Goal: Information Seeking & Learning: Learn about a topic

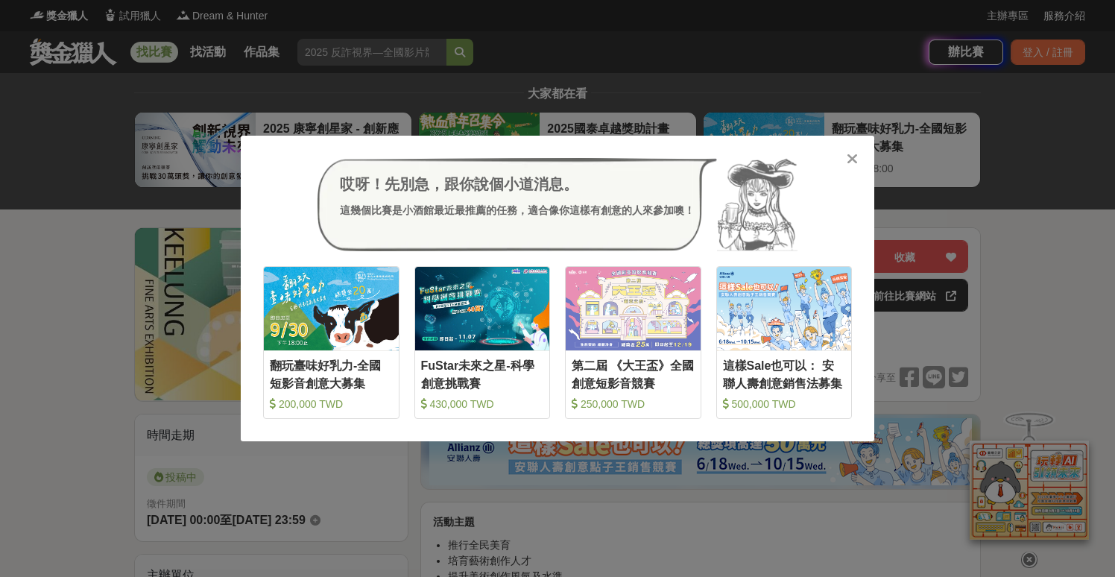
click at [848, 157] on icon at bounding box center [852, 158] width 11 height 15
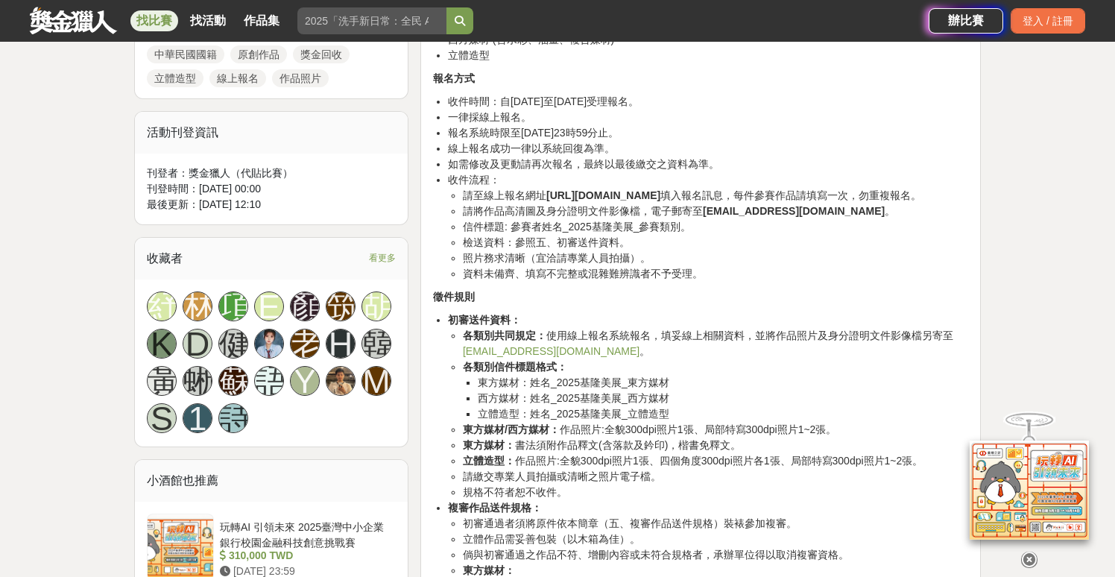
scroll to position [857, 0]
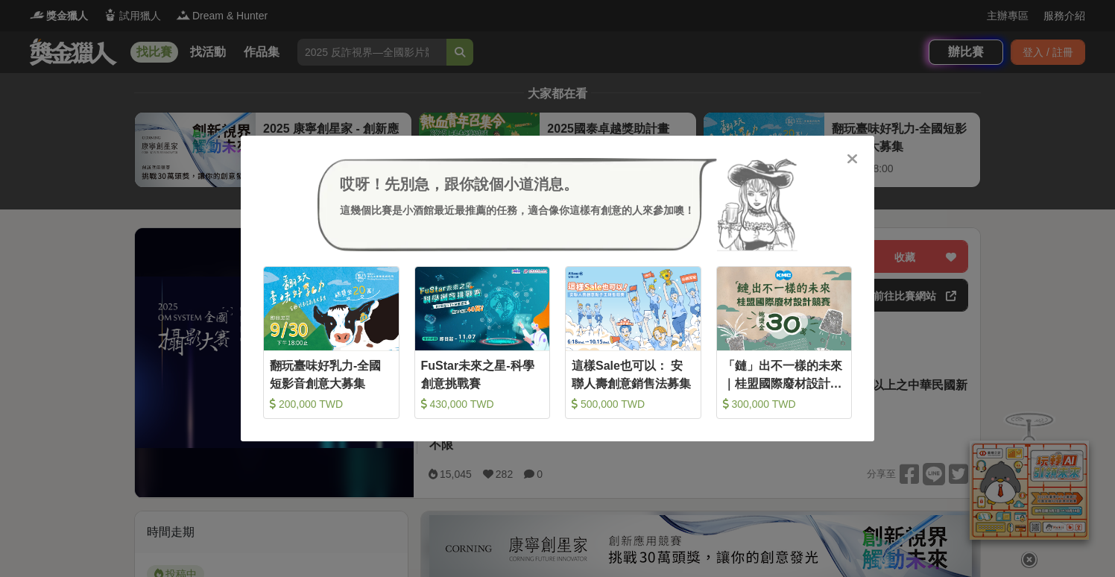
click at [849, 157] on icon at bounding box center [852, 158] width 11 height 15
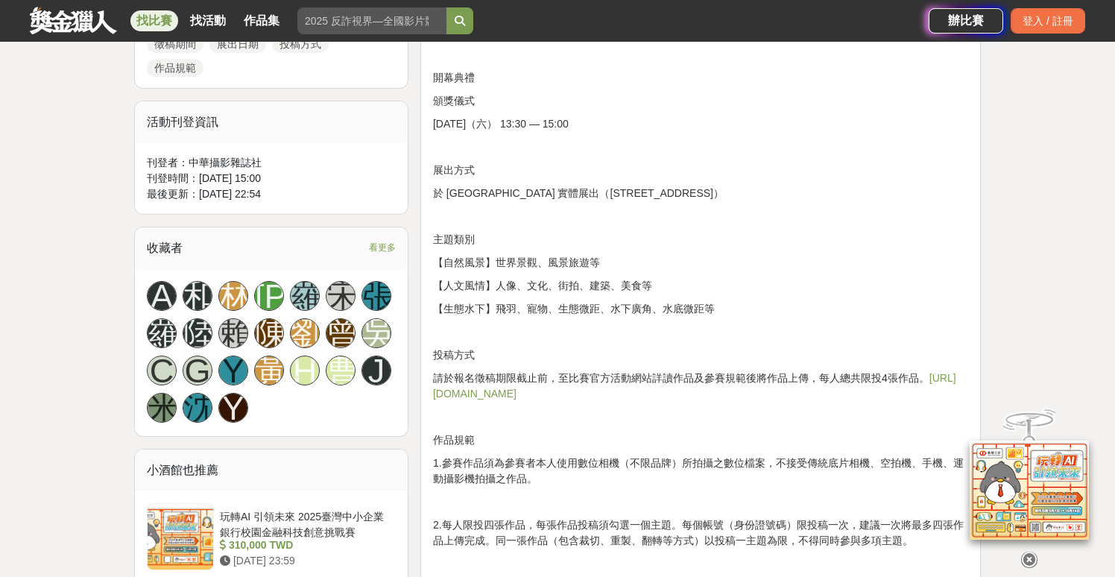
scroll to position [1046, 0]
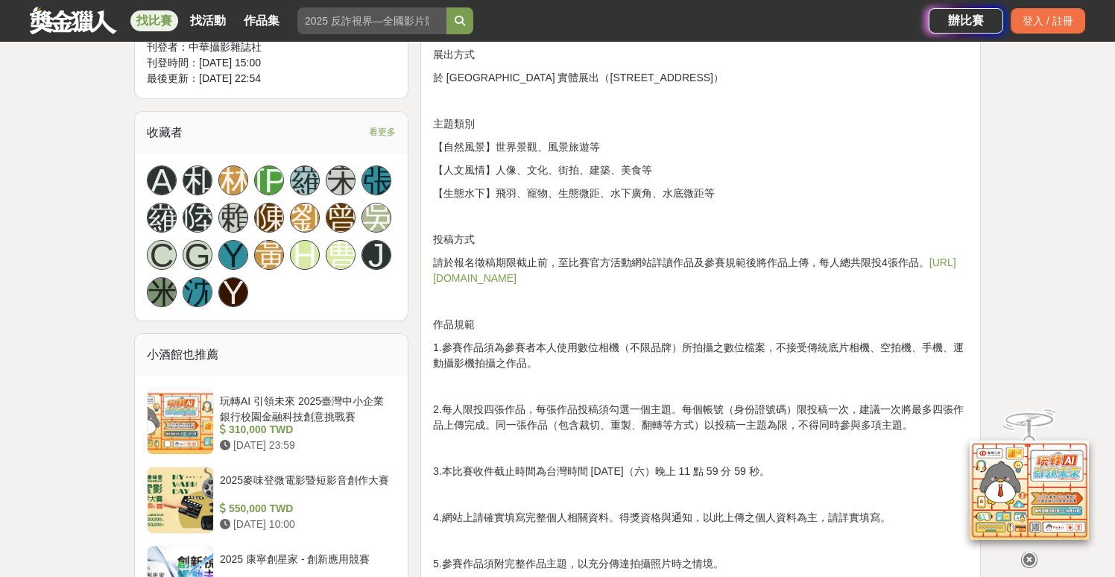
click at [581, 277] on link "https://omsystemtwonpc.yuanyu.tw" at bounding box center [694, 270] width 523 height 28
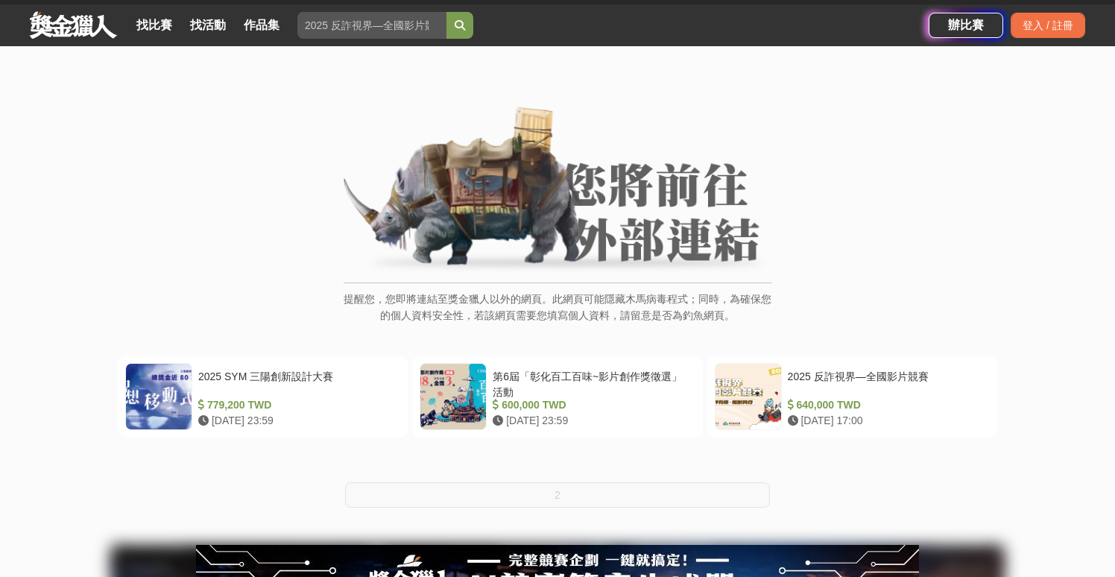
scroll to position [42, 0]
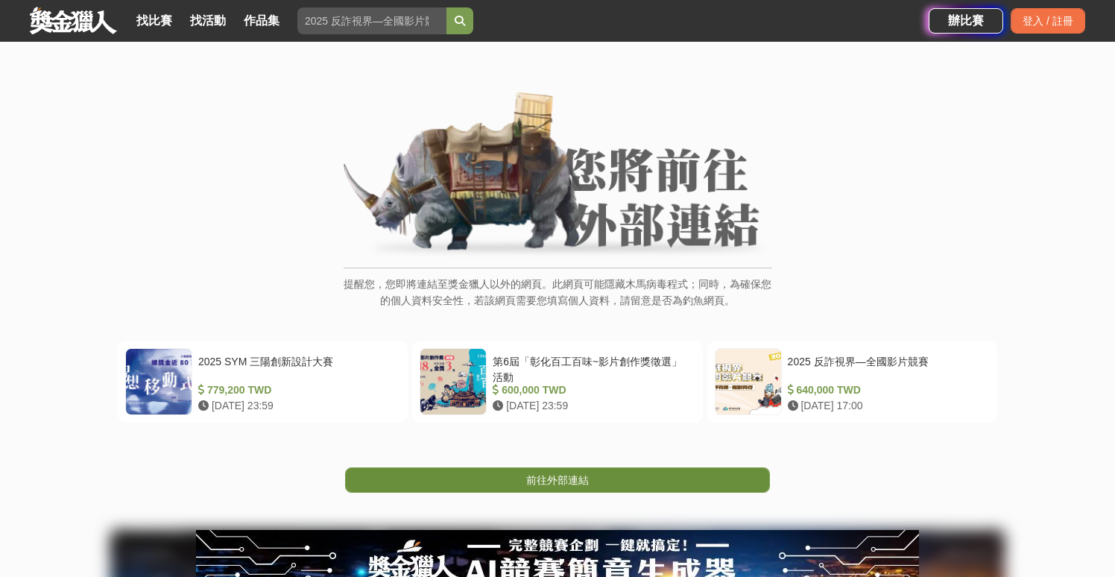
click at [543, 487] on link "前往外部連結" at bounding box center [557, 479] width 425 height 25
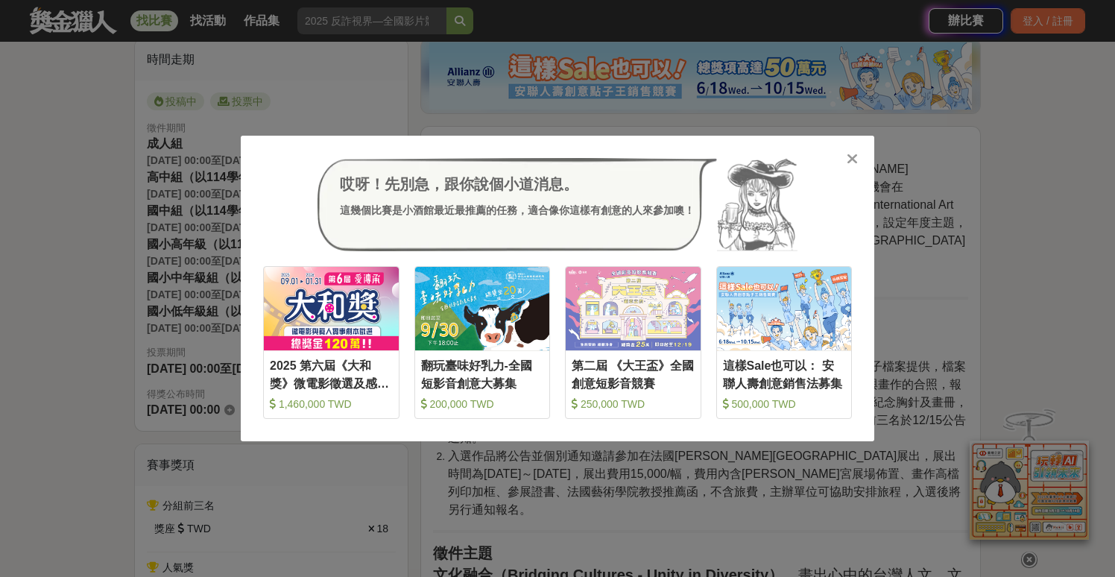
click at [845, 156] on div at bounding box center [851, 158] width 15 height 15
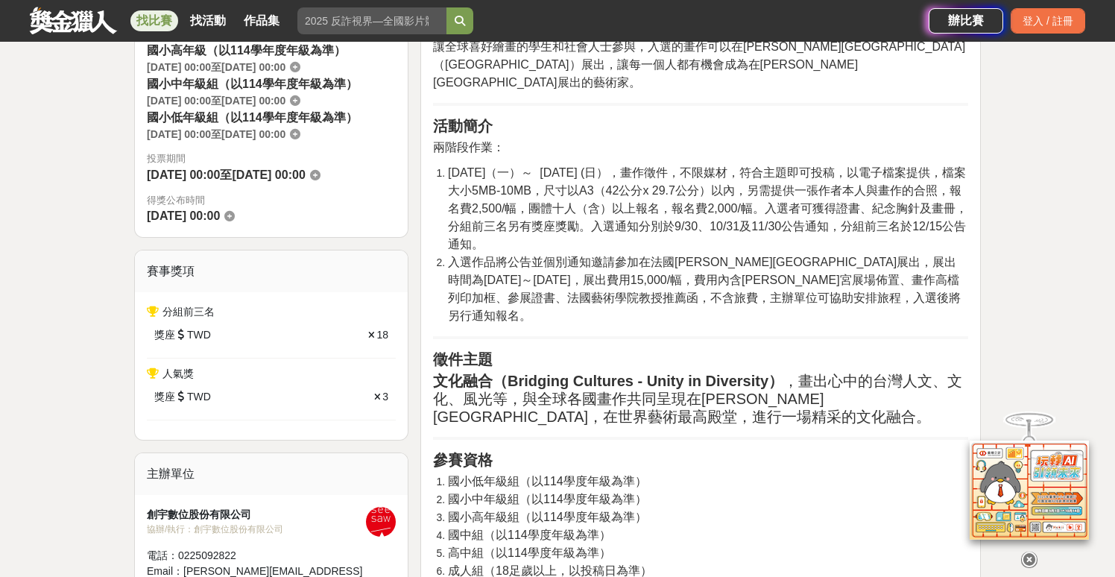
scroll to position [570, 0]
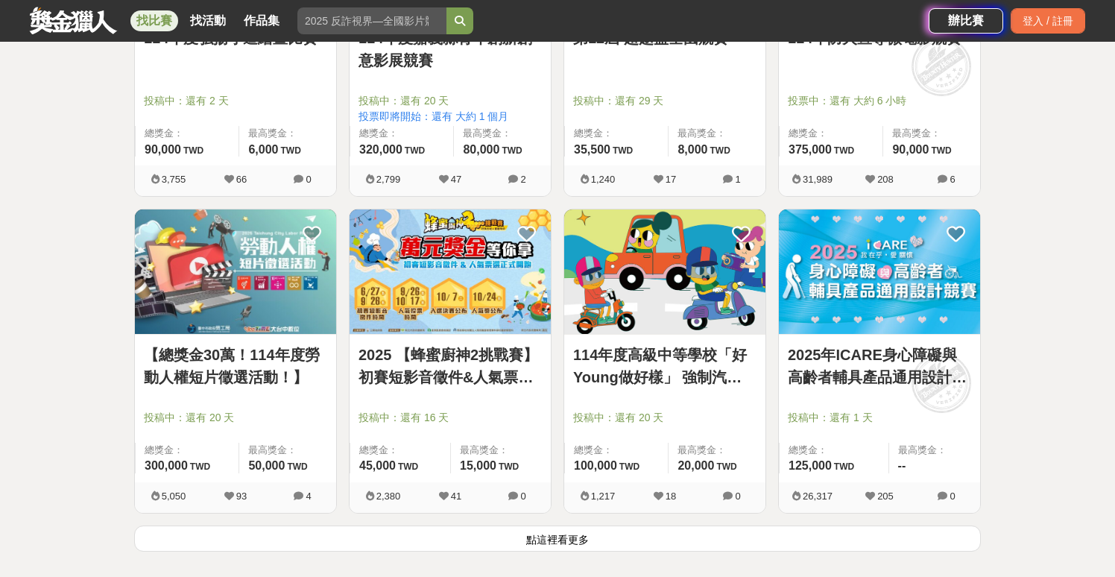
scroll to position [3631, 0]
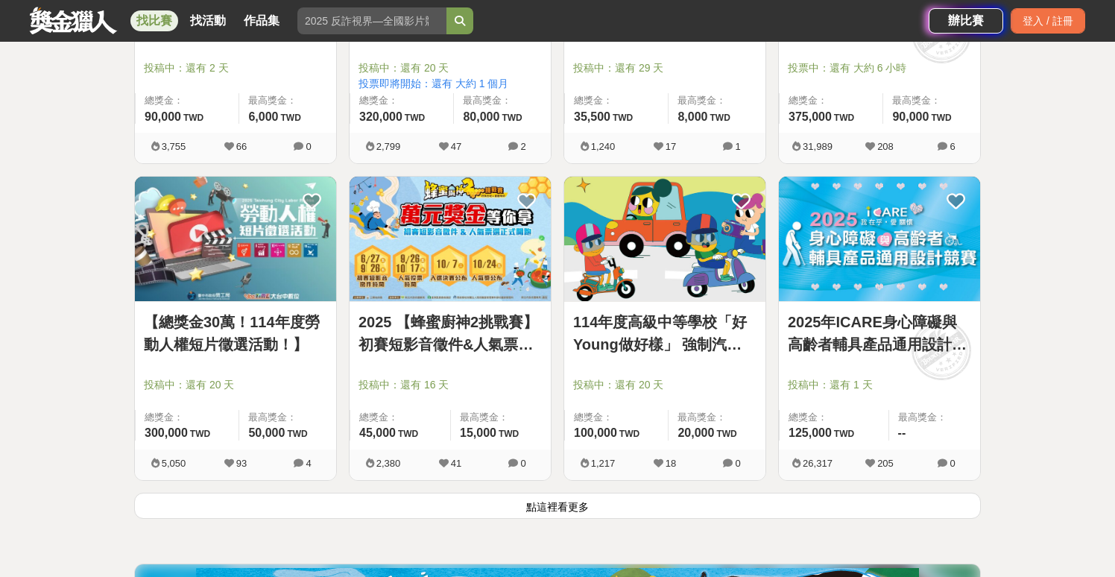
click at [579, 502] on button "點這裡看更多" at bounding box center [557, 506] width 847 height 26
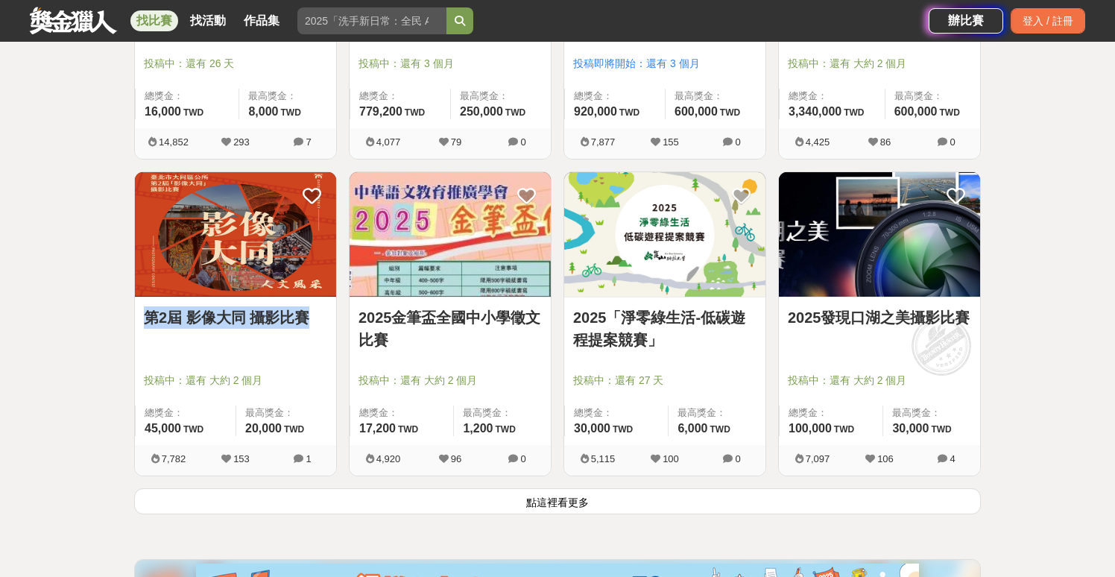
scroll to position [5536, 0]
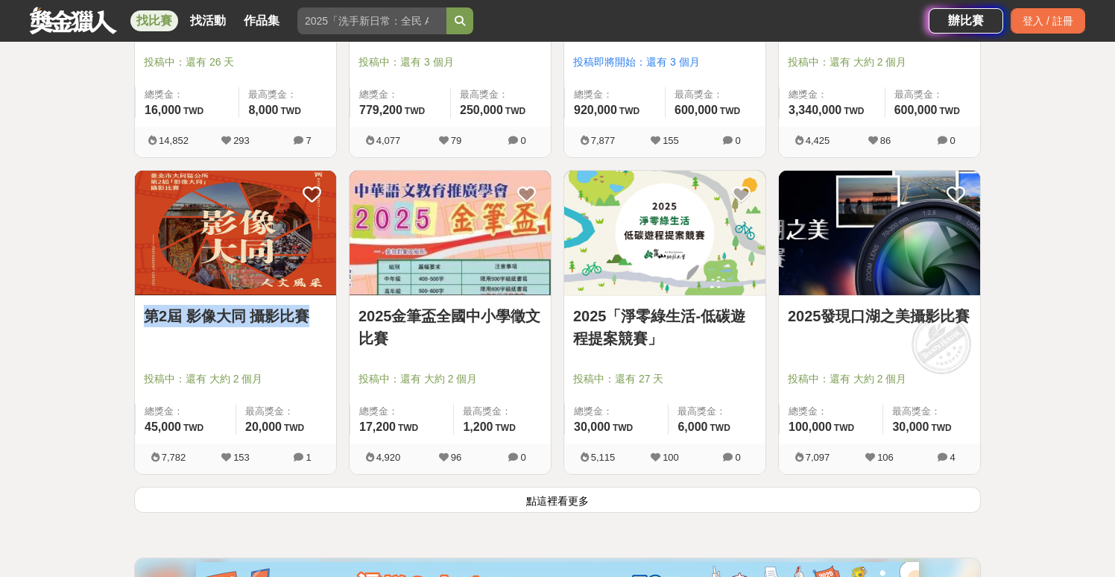
click at [473, 487] on button "點這裡看更多" at bounding box center [557, 500] width 847 height 26
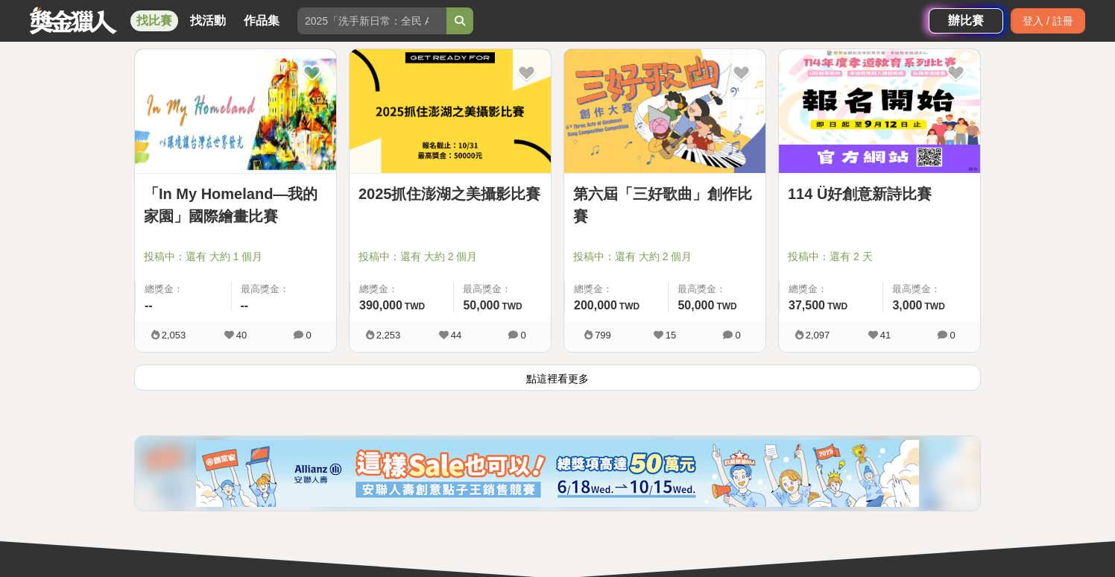
scroll to position [7559, 0]
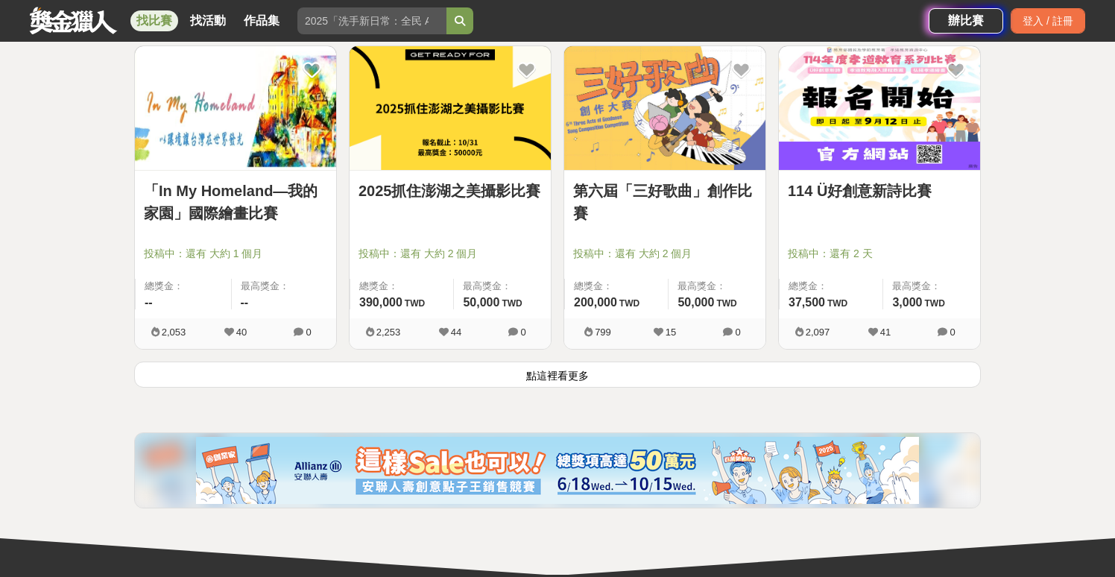
click at [696, 371] on button "點這裡看更多" at bounding box center [557, 374] width 847 height 26
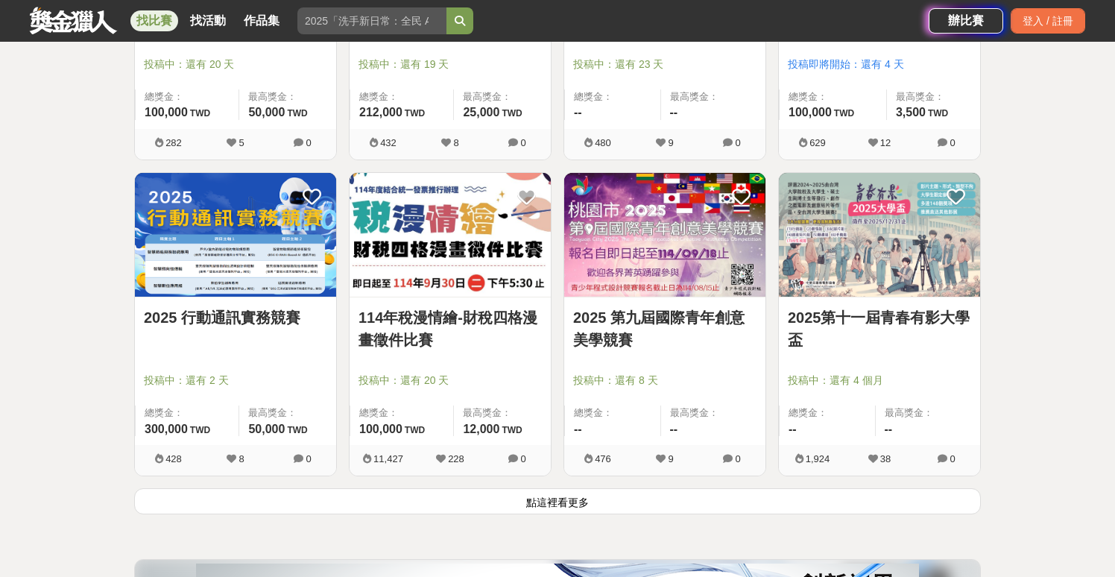
scroll to position [9351, 0]
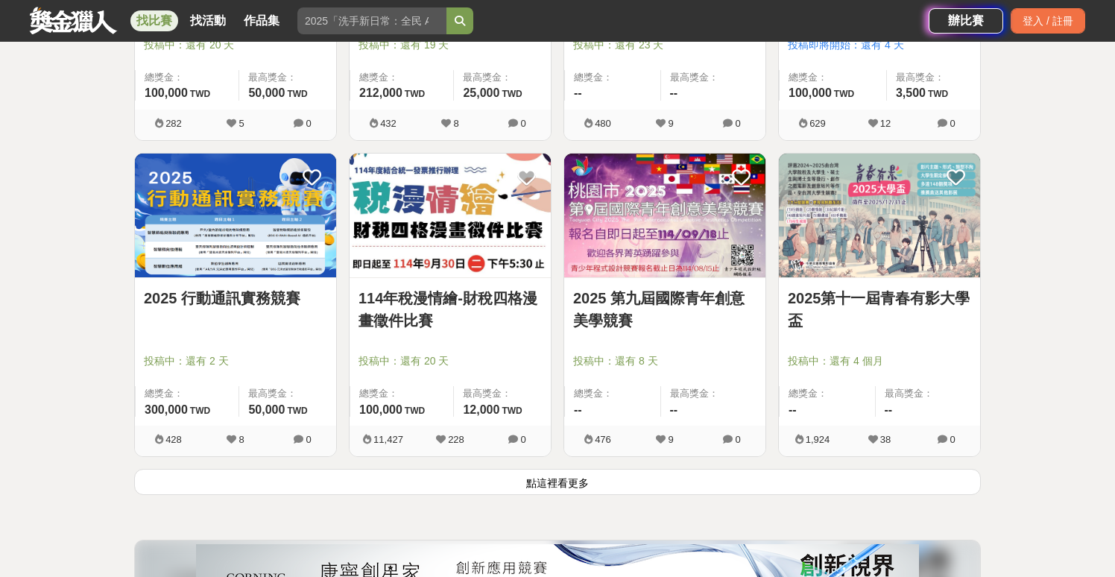
click at [568, 485] on button "點這裡看更多" at bounding box center [557, 482] width 847 height 26
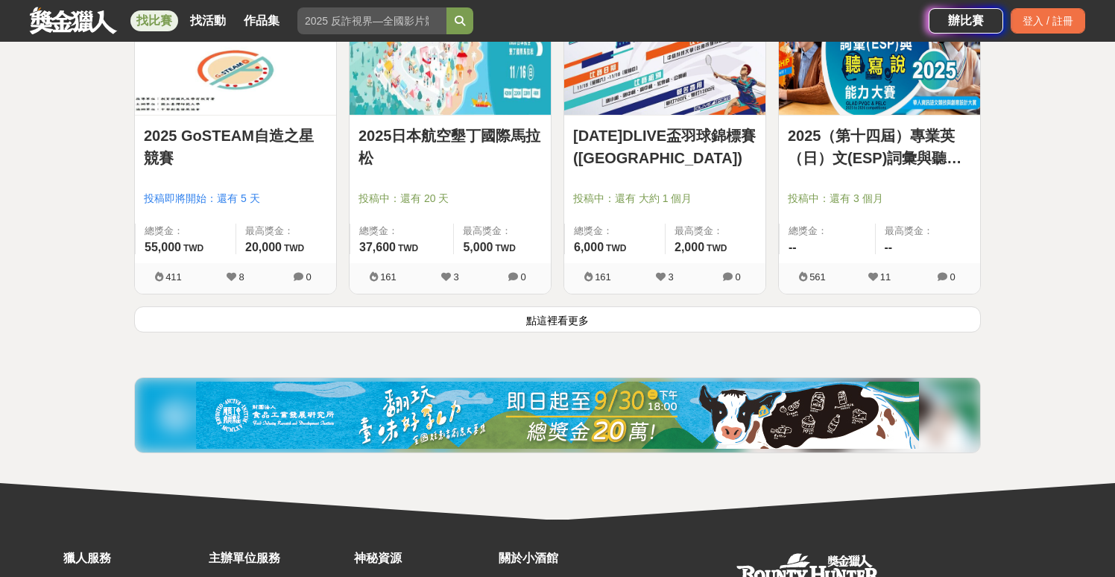
scroll to position [11414, 0]
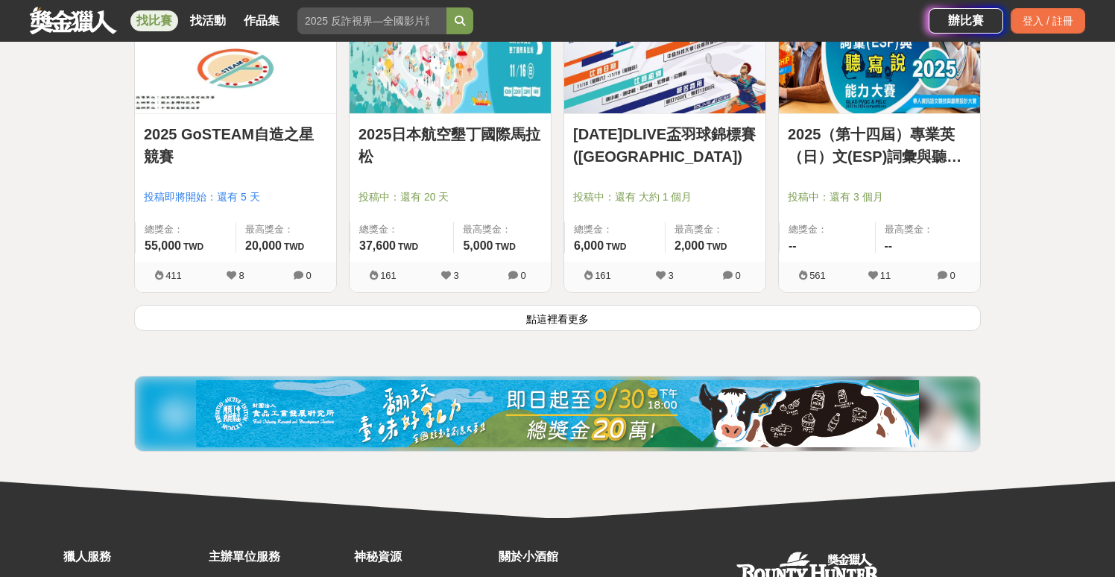
click at [379, 309] on button "點這裡看更多" at bounding box center [557, 318] width 847 height 26
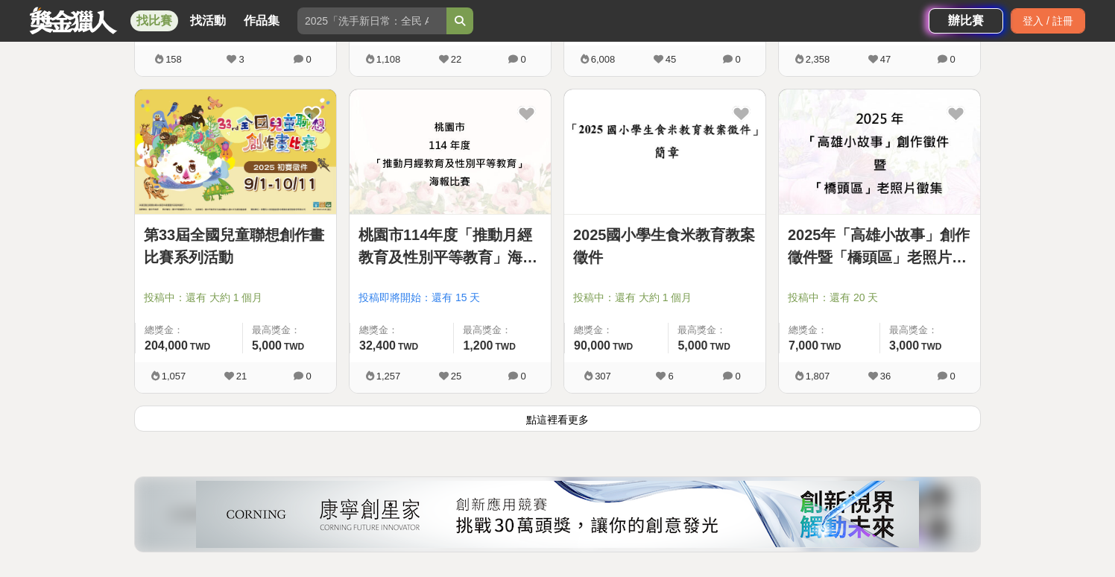
scroll to position [13214, 0]
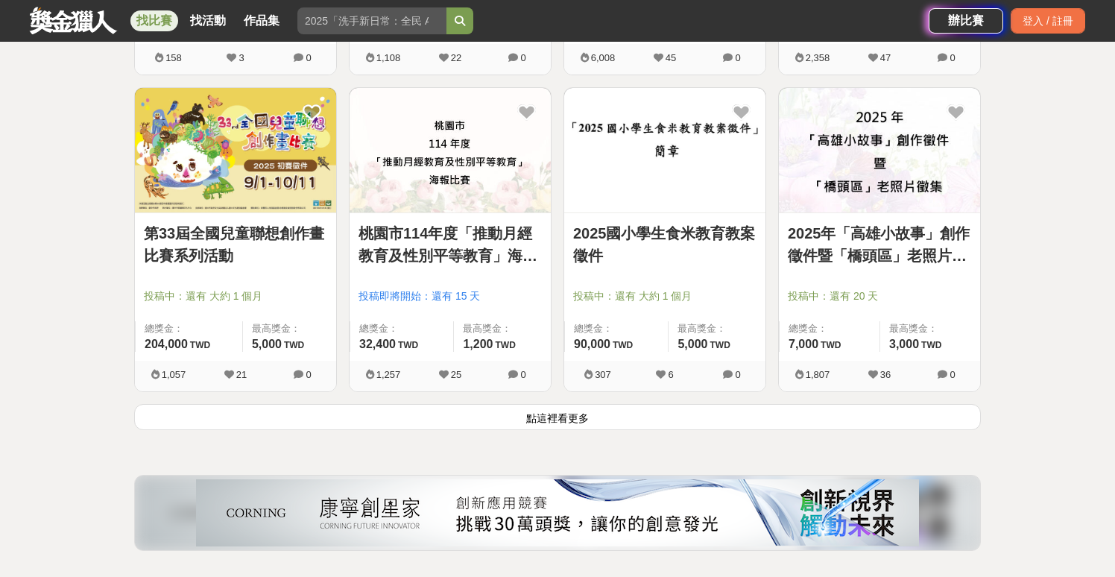
click at [434, 411] on button "點這裡看更多" at bounding box center [557, 417] width 847 height 26
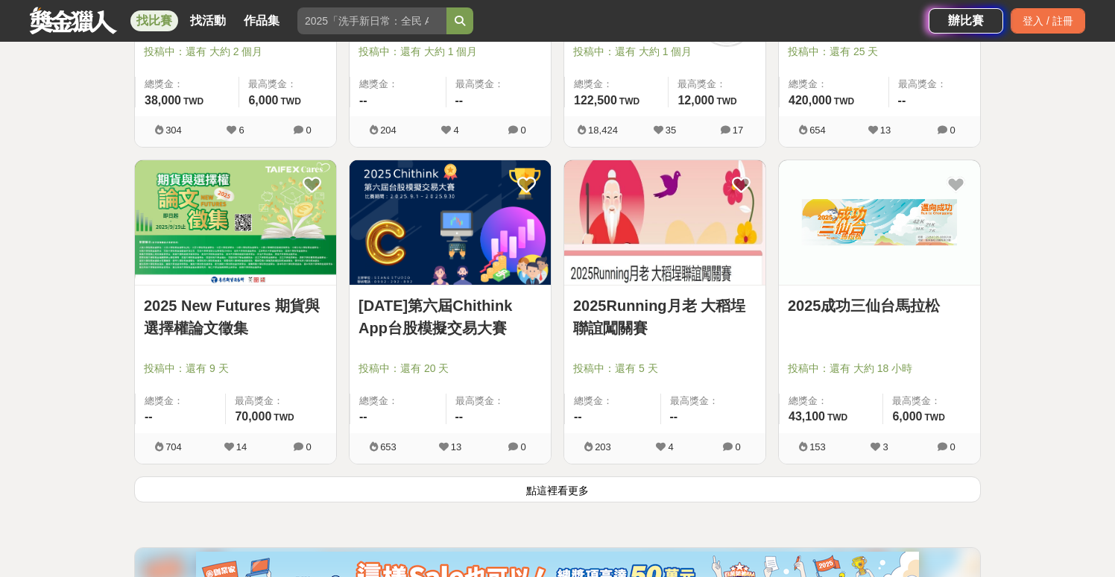
scroll to position [15048, 0]
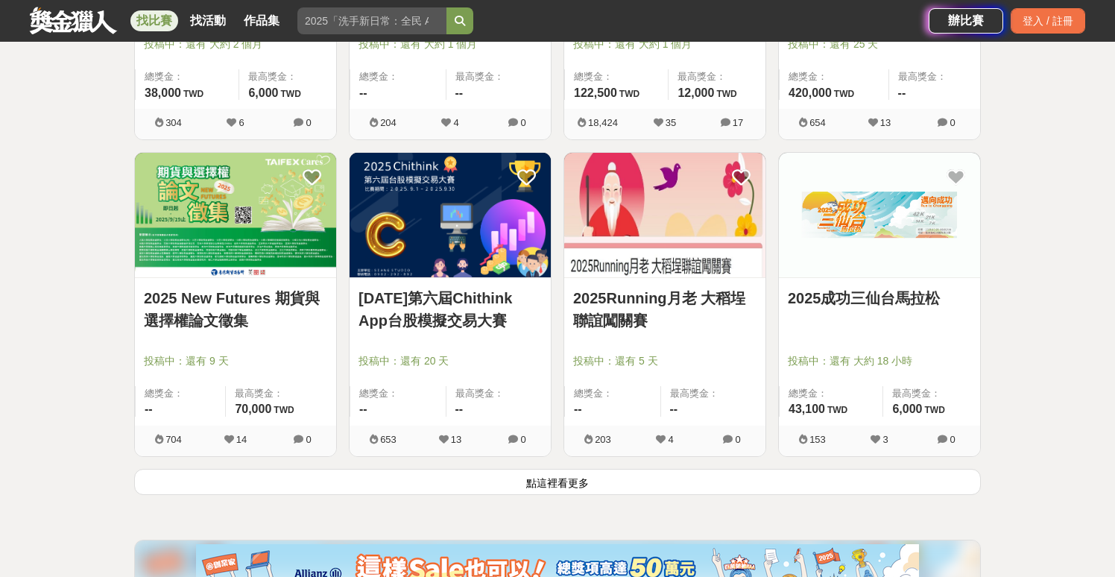
click at [461, 482] on button "點這裡看更多" at bounding box center [557, 482] width 847 height 26
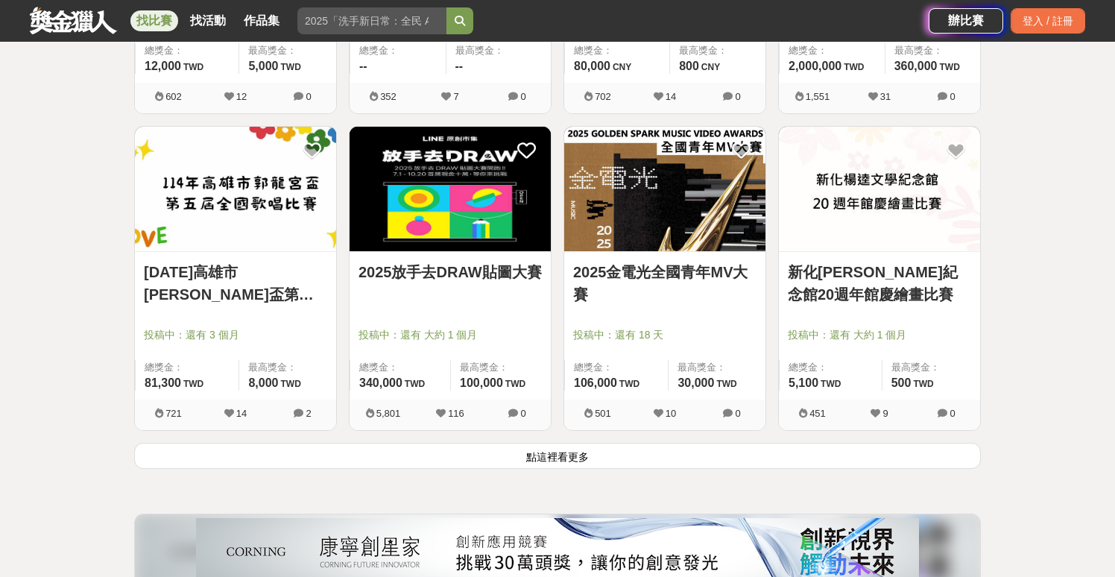
scroll to position [16982, 0]
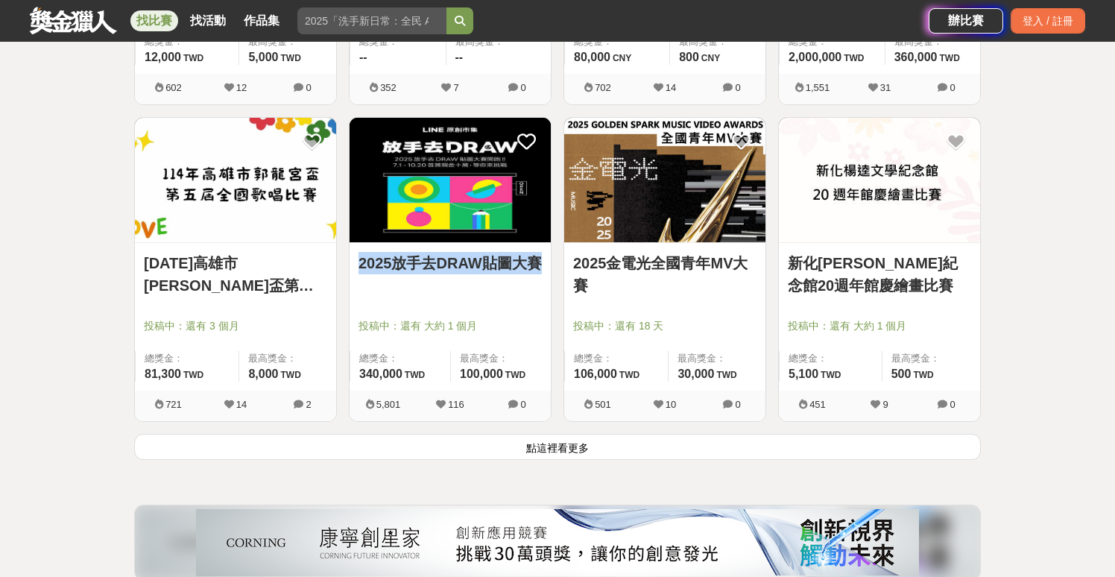
click at [493, 441] on button "點這裡看更多" at bounding box center [557, 447] width 847 height 26
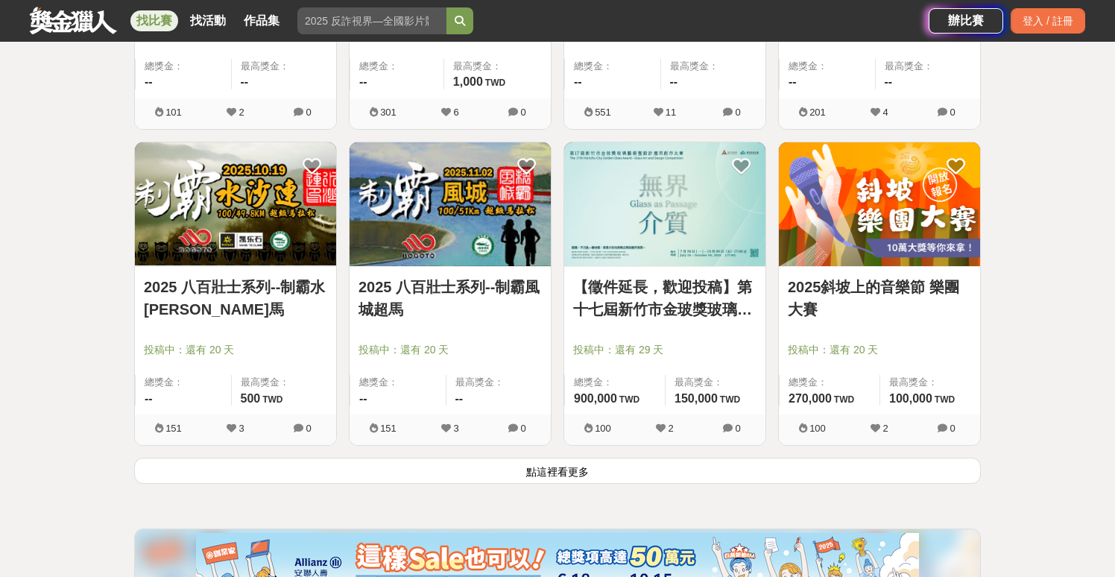
scroll to position [18860, 0]
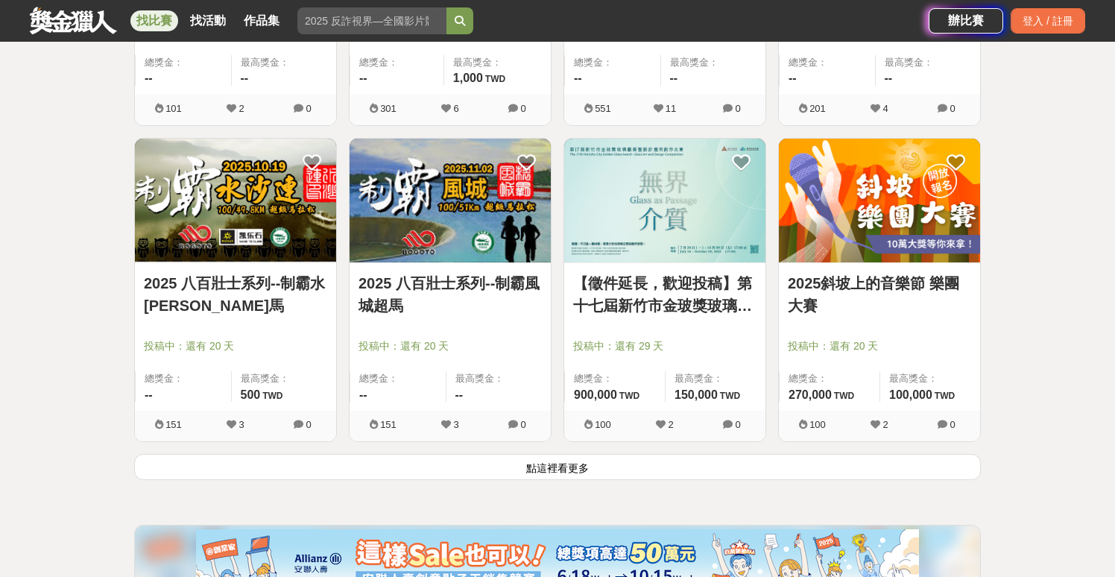
click at [601, 462] on button "點這裡看更多" at bounding box center [557, 467] width 847 height 26
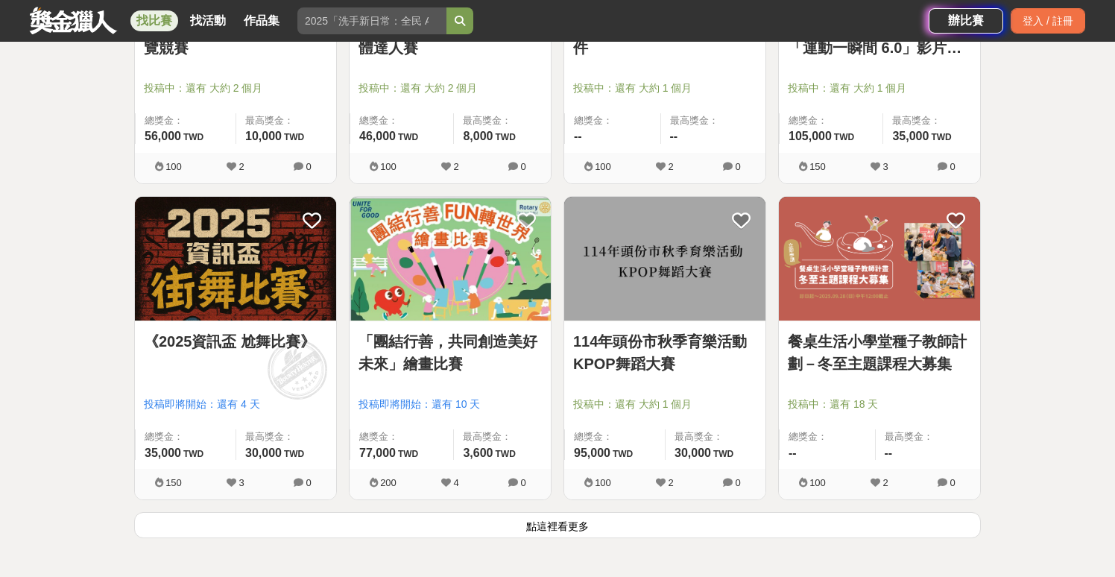
scroll to position [20711, 0]
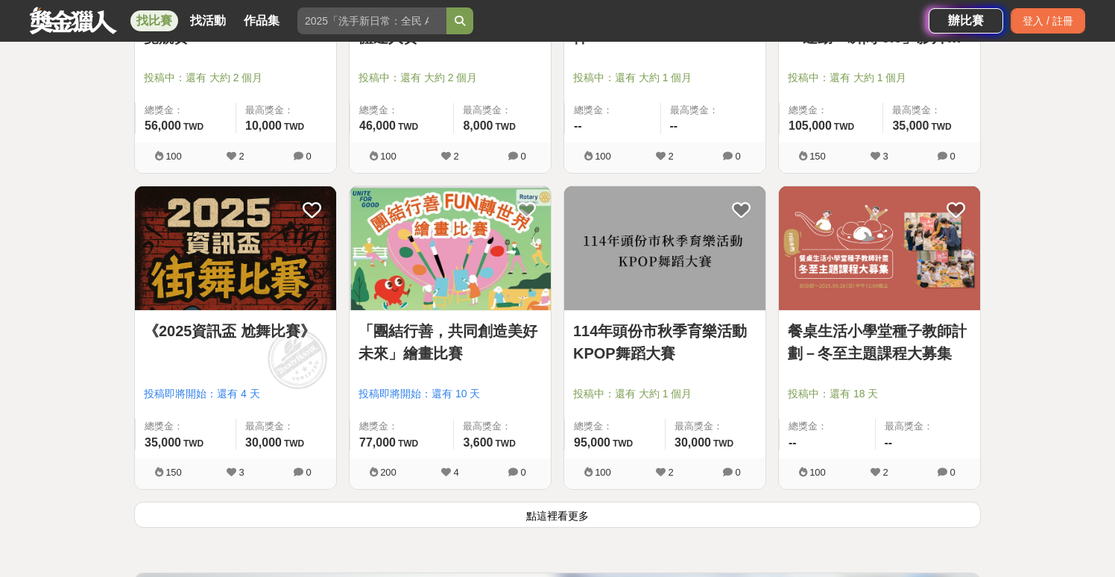
click at [566, 510] on button "點這裡看更多" at bounding box center [557, 515] width 847 height 26
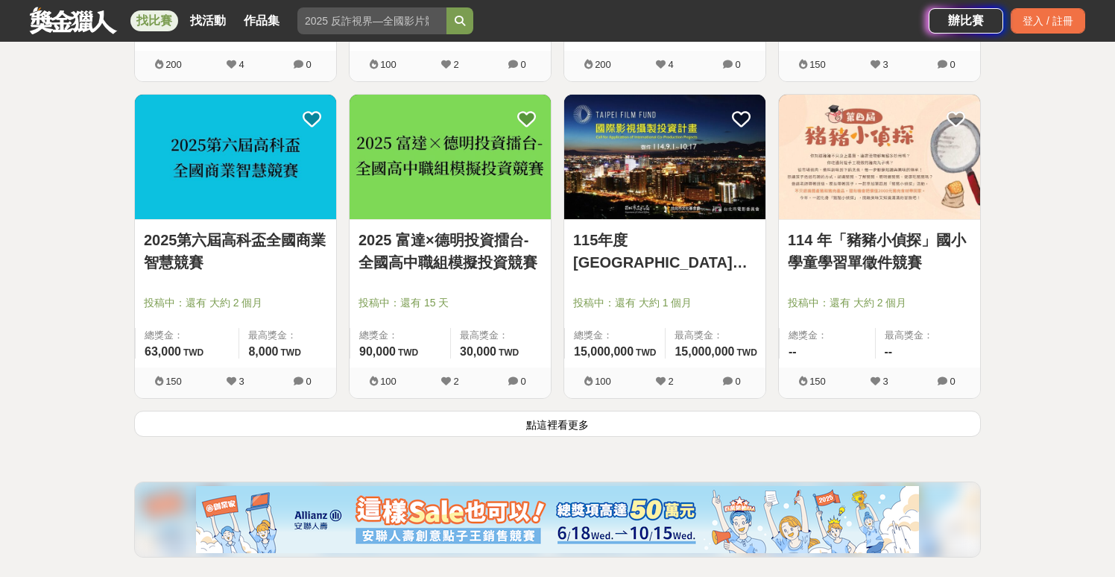
scroll to position [22702, 0]
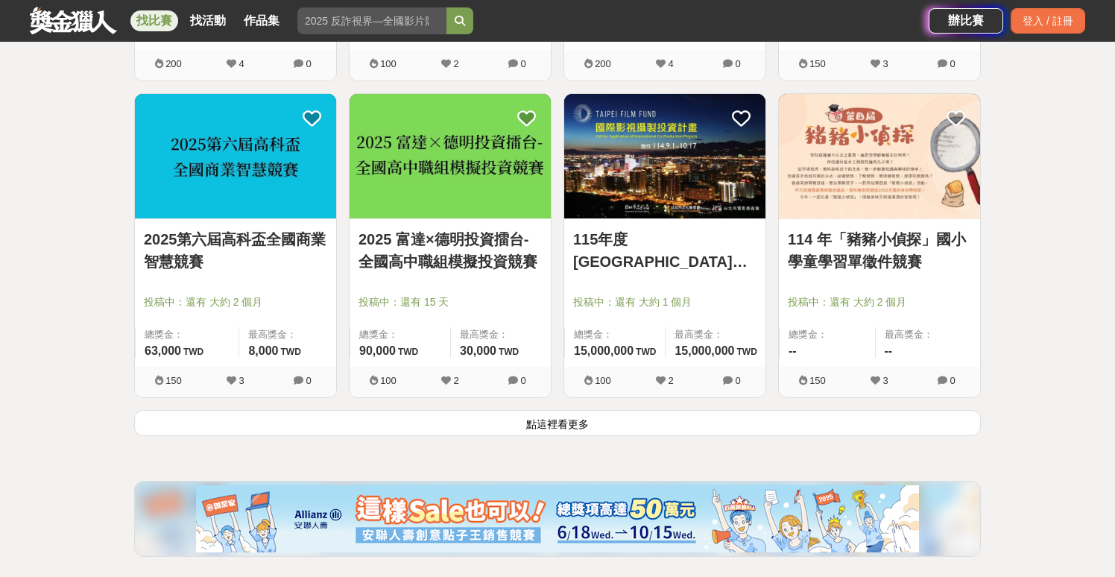
click at [555, 425] on button "點這裡看更多" at bounding box center [557, 423] width 847 height 26
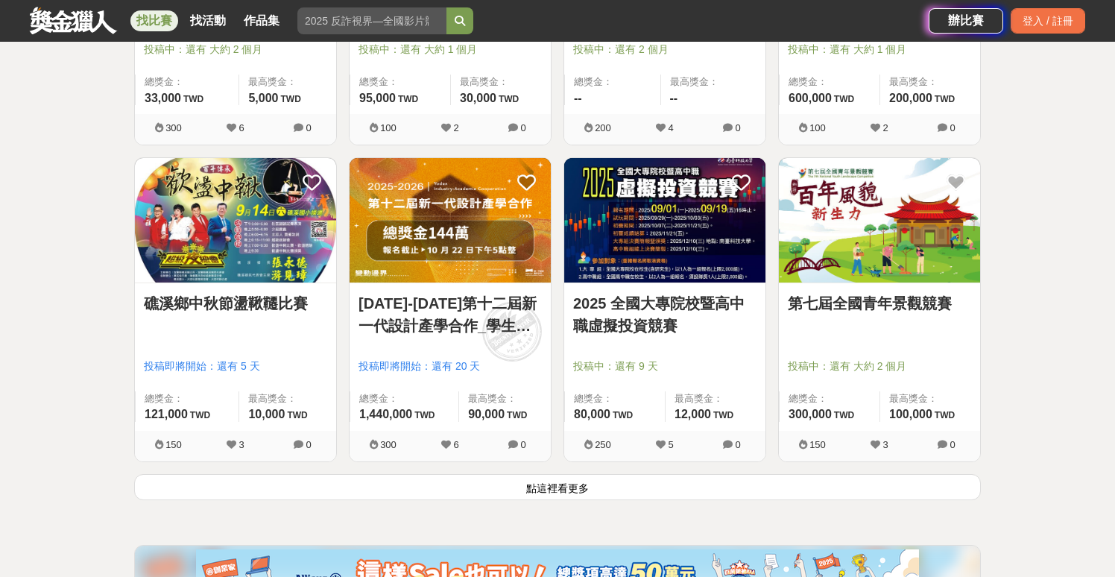
scroll to position [24545, 0]
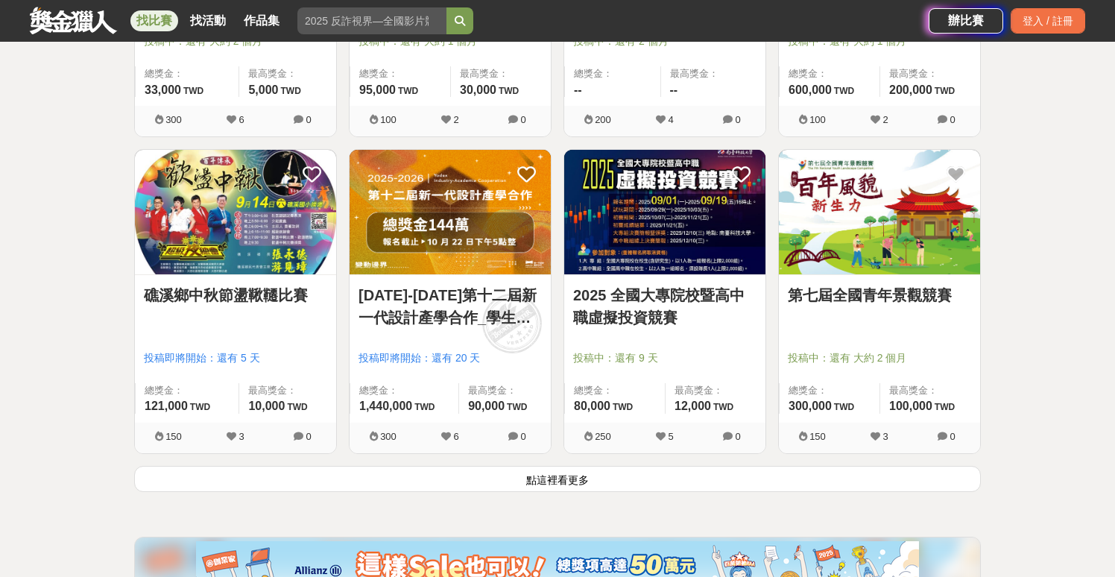
click at [161, 20] on link "找比賽" at bounding box center [154, 20] width 48 height 21
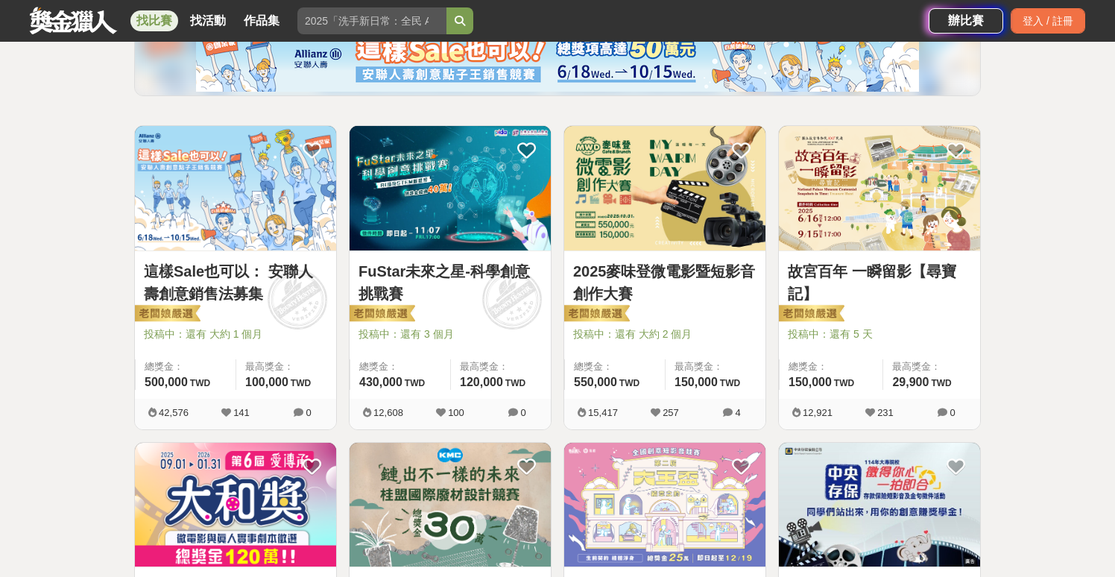
click at [169, 22] on link "找比賽" at bounding box center [154, 20] width 48 height 21
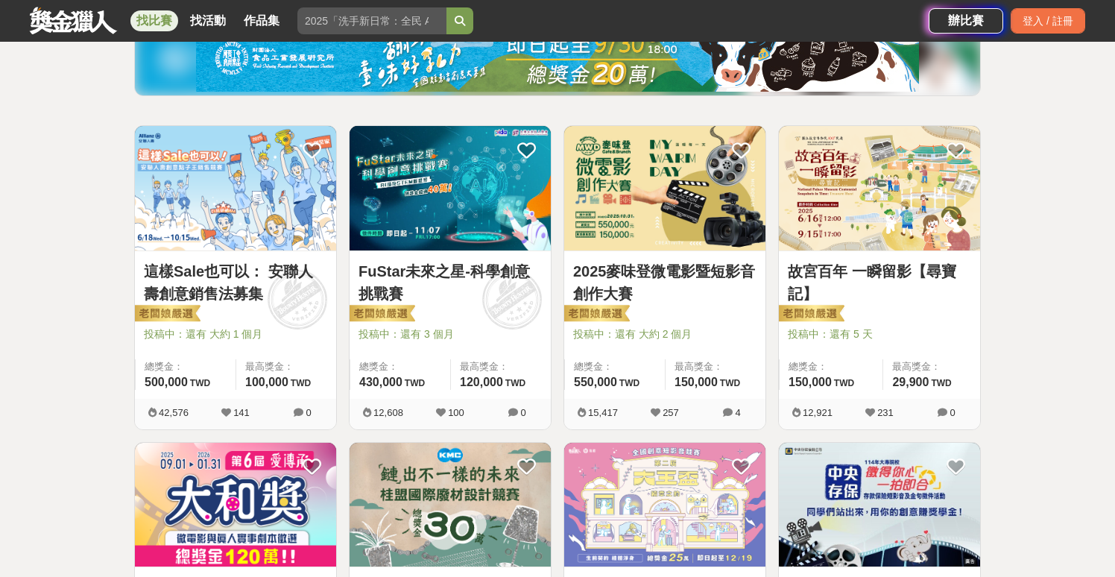
scroll to position [0, 0]
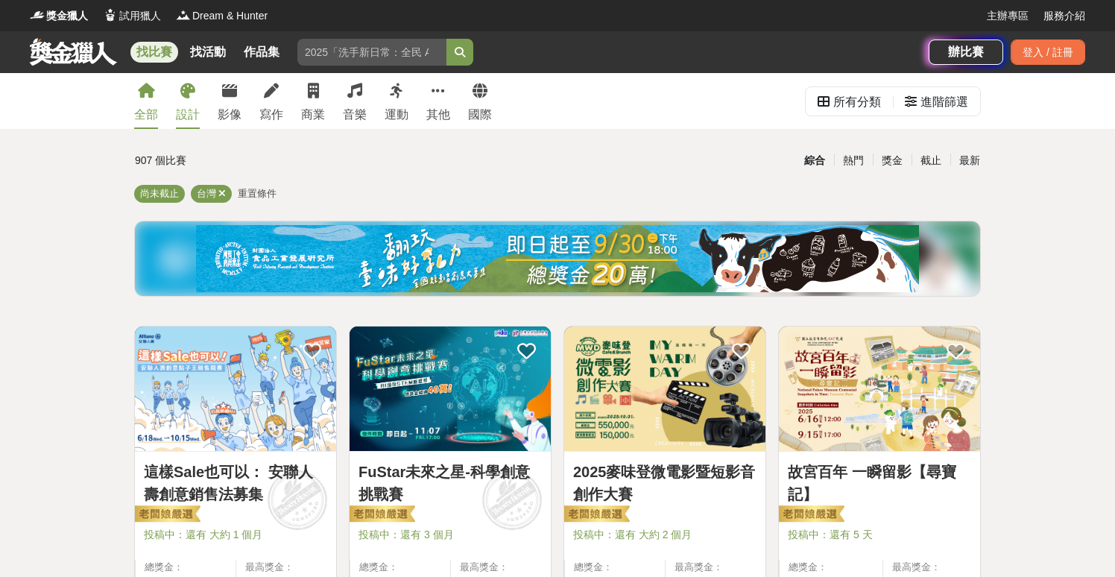
click at [181, 91] on icon at bounding box center [187, 90] width 15 height 15
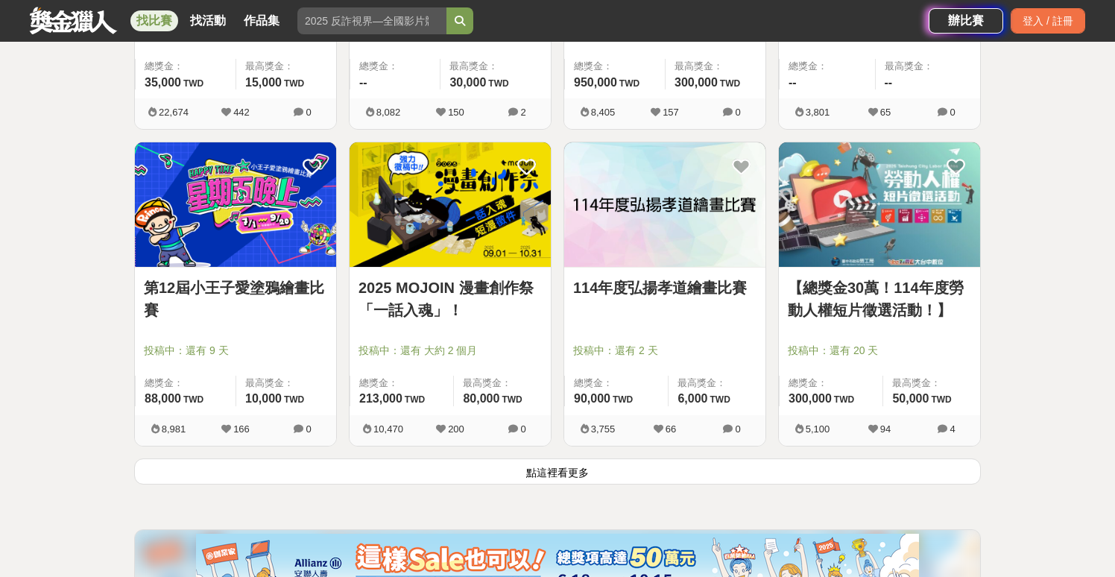
scroll to position [1780, 0]
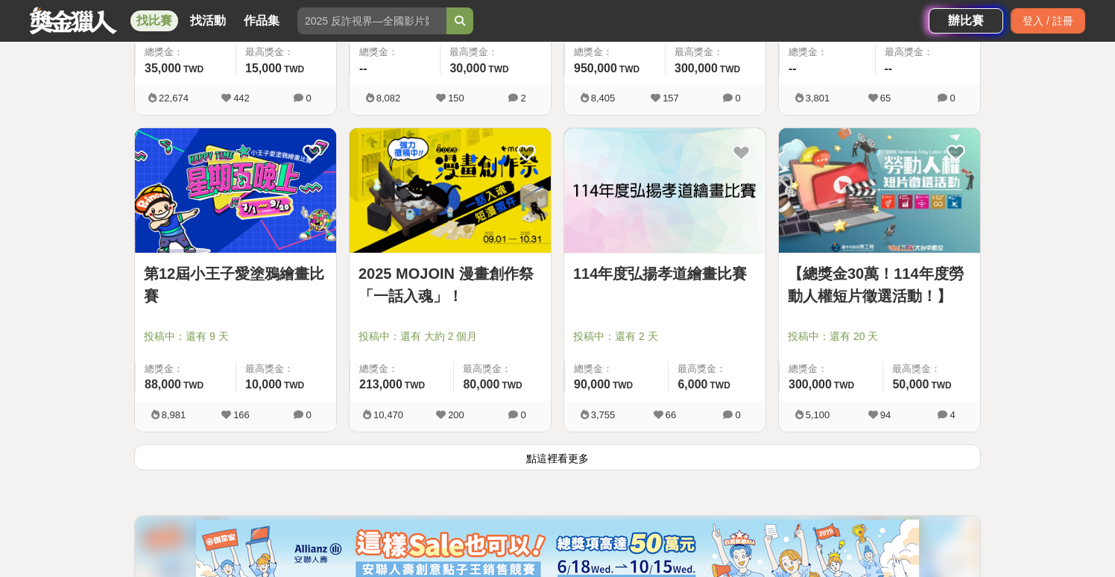
click at [434, 461] on button "點這裡看更多" at bounding box center [557, 457] width 847 height 26
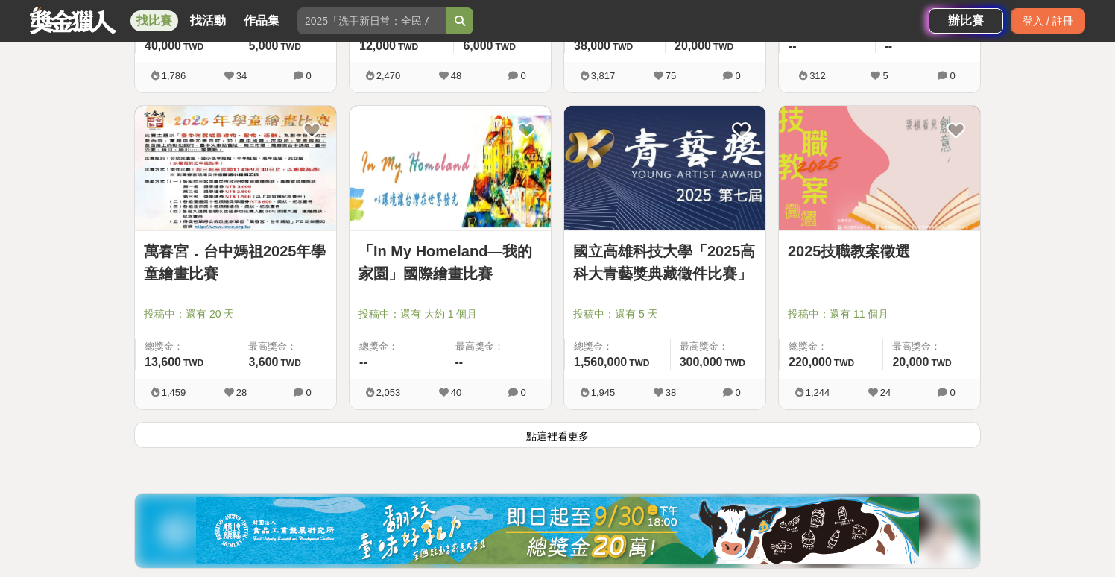
scroll to position [3723, 0]
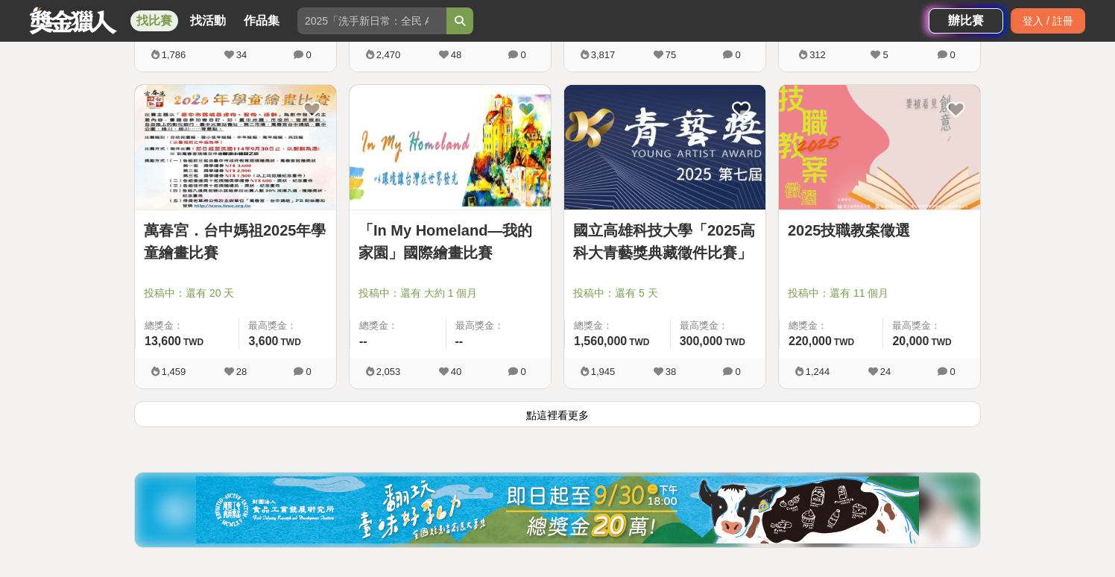
click at [481, 417] on button "點這裡看更多" at bounding box center [557, 414] width 847 height 26
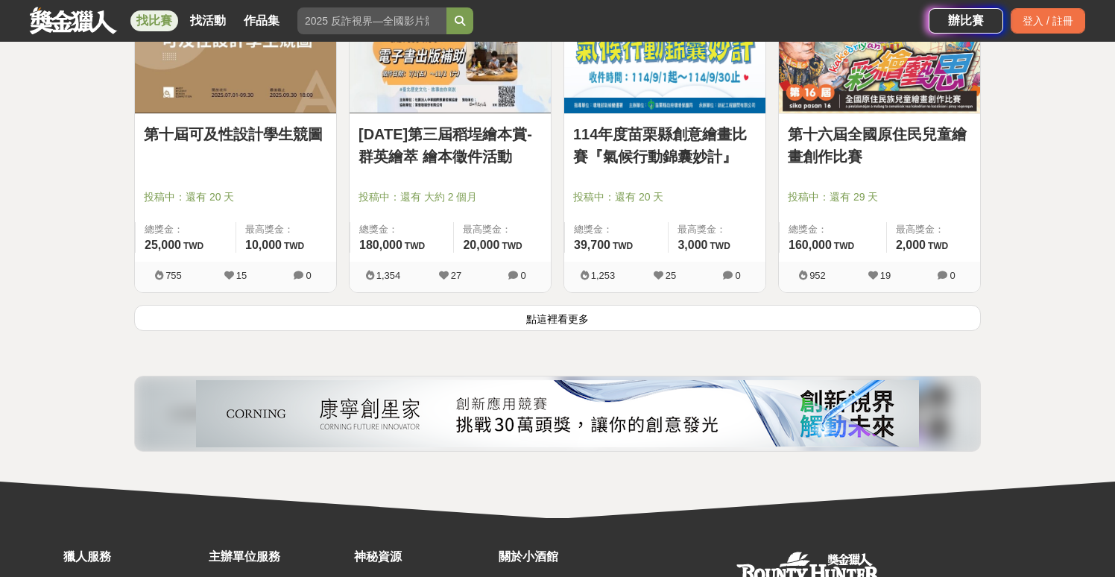
scroll to position [5740, 0]
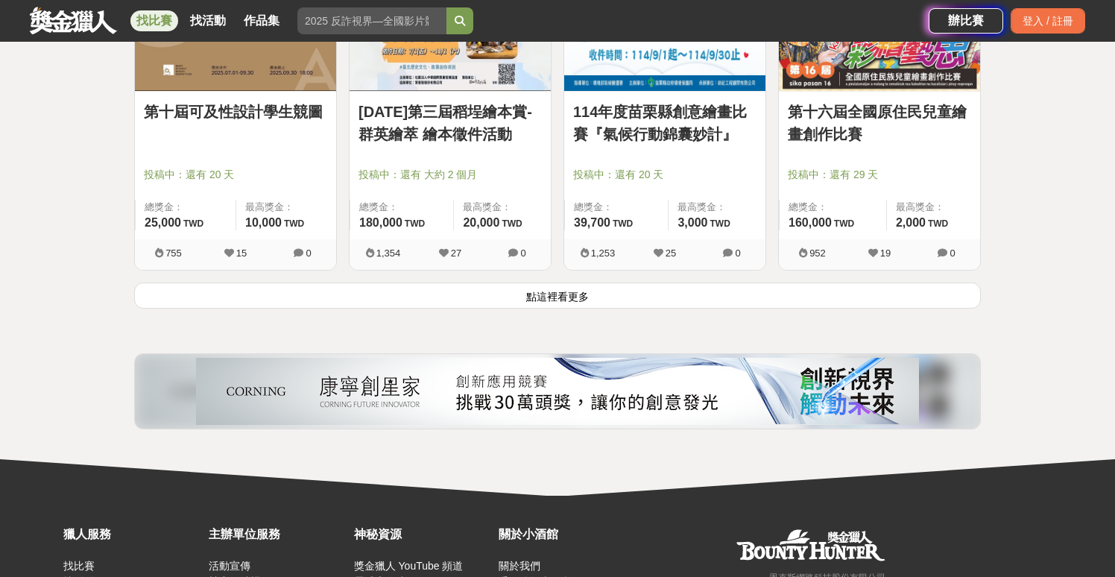
click at [521, 305] on button "點這裡看更多" at bounding box center [557, 295] width 847 height 26
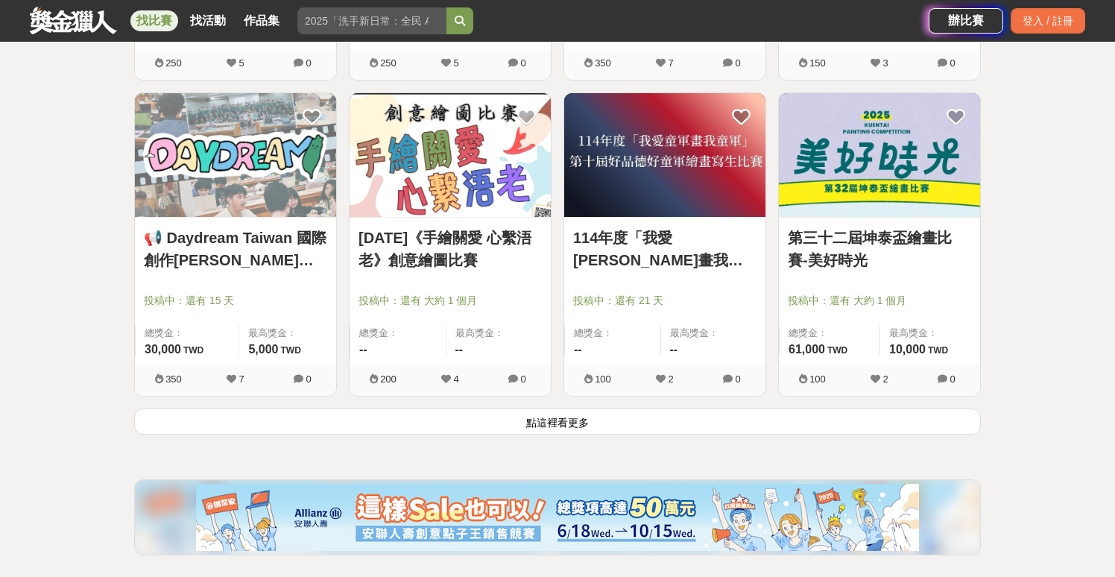
scroll to position [7514, 0]
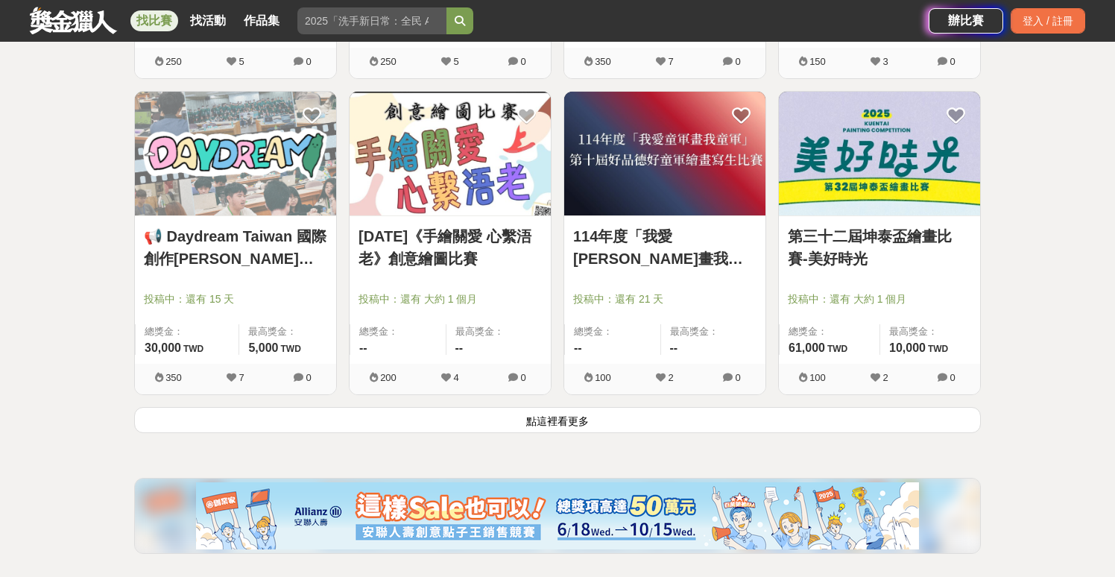
click at [528, 423] on button "點這裡看更多" at bounding box center [557, 420] width 847 height 26
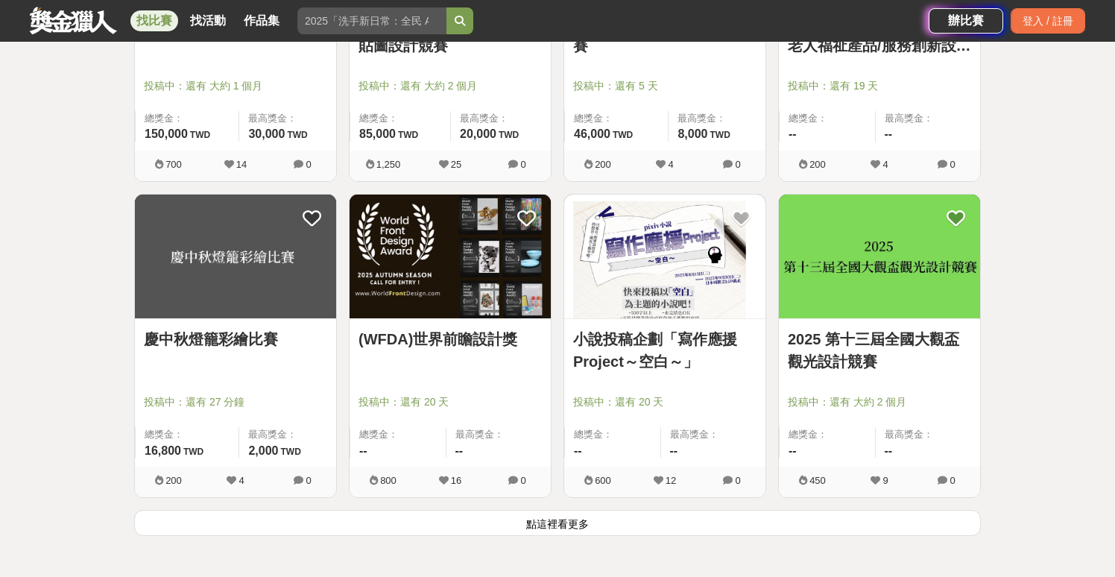
scroll to position [9311, 0]
click at [498, 523] on button "點這裡看更多" at bounding box center [557, 522] width 847 height 26
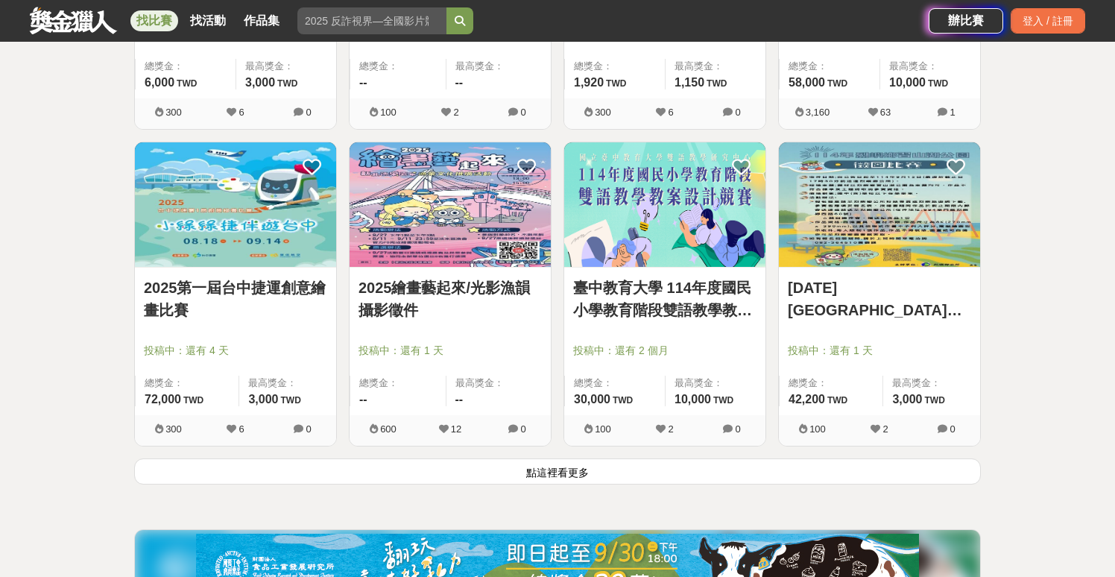
scroll to position [11259, 0]
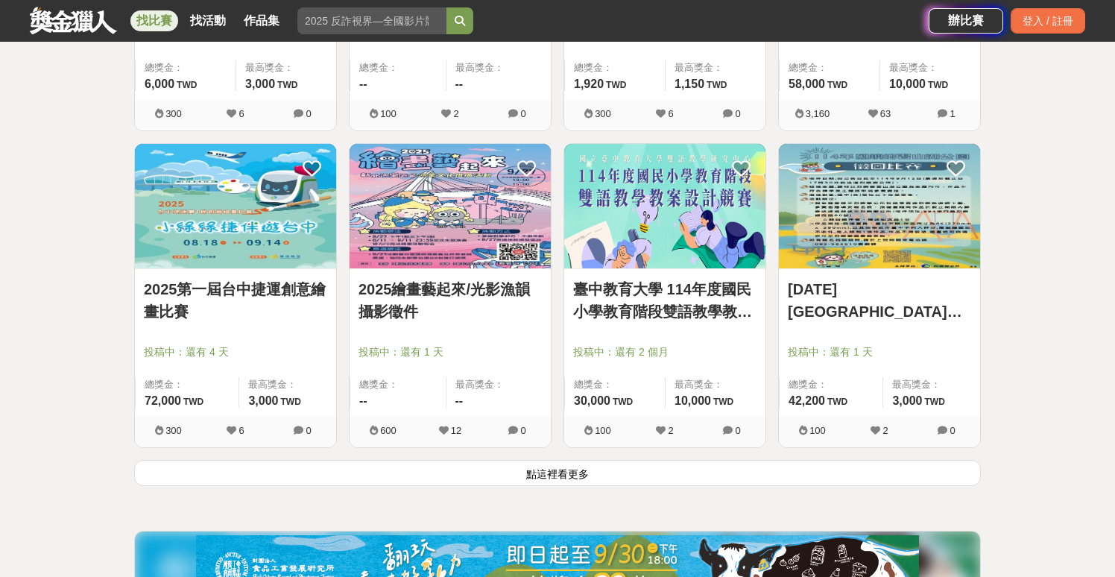
click at [491, 478] on button "點這裡看更多" at bounding box center [557, 473] width 847 height 26
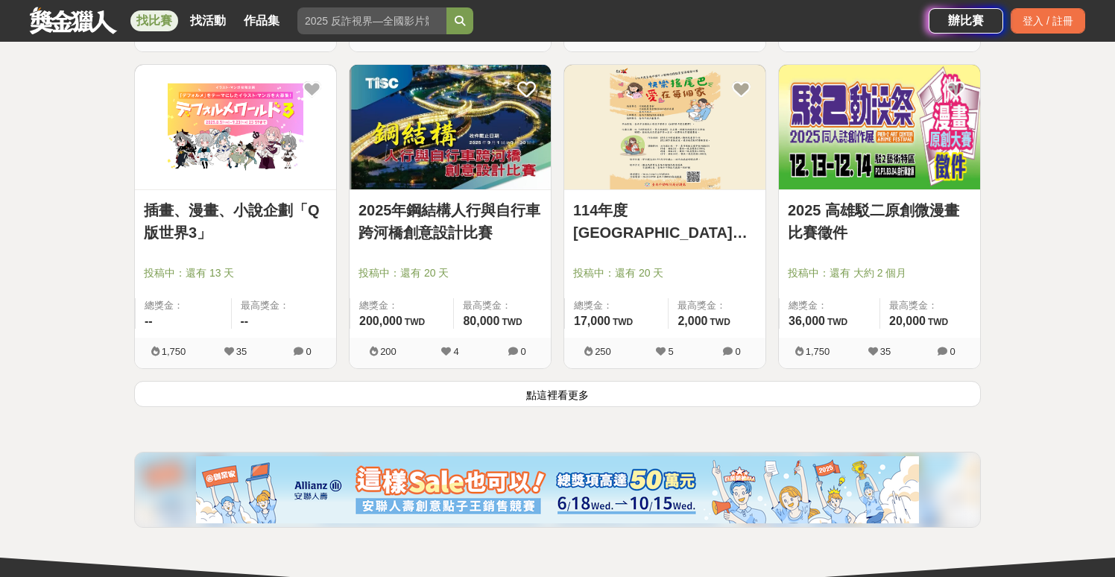
scroll to position [13238, 0]
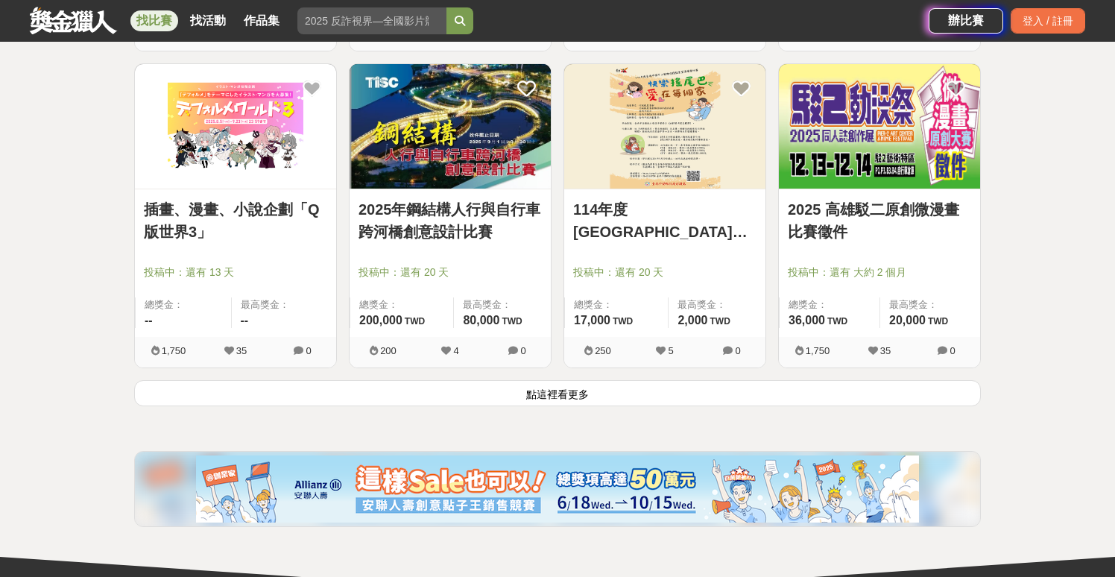
click at [499, 383] on button "點這裡看更多" at bounding box center [557, 393] width 847 height 26
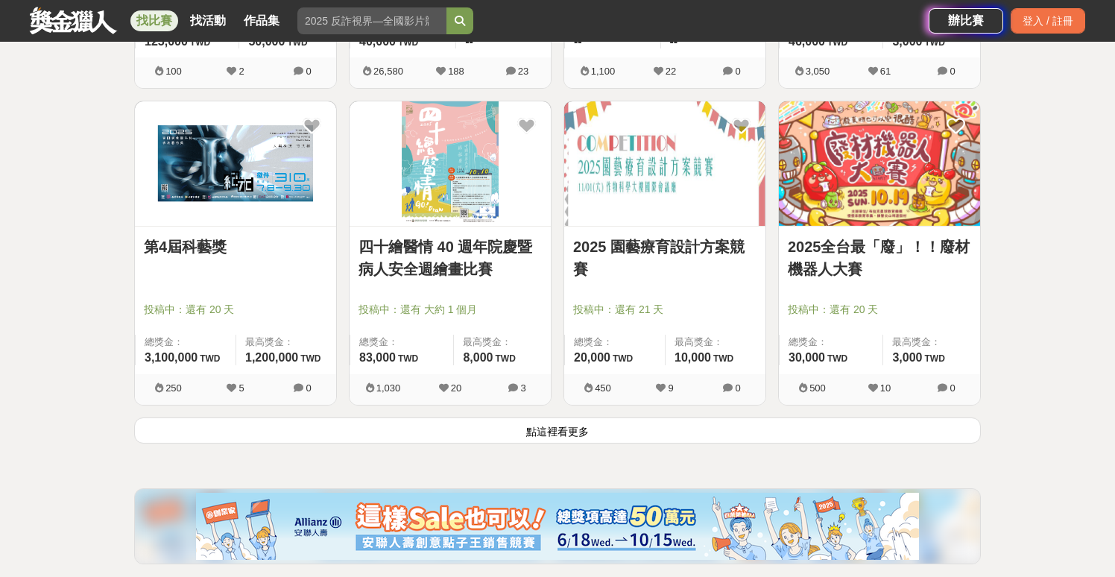
scroll to position [15111, 0]
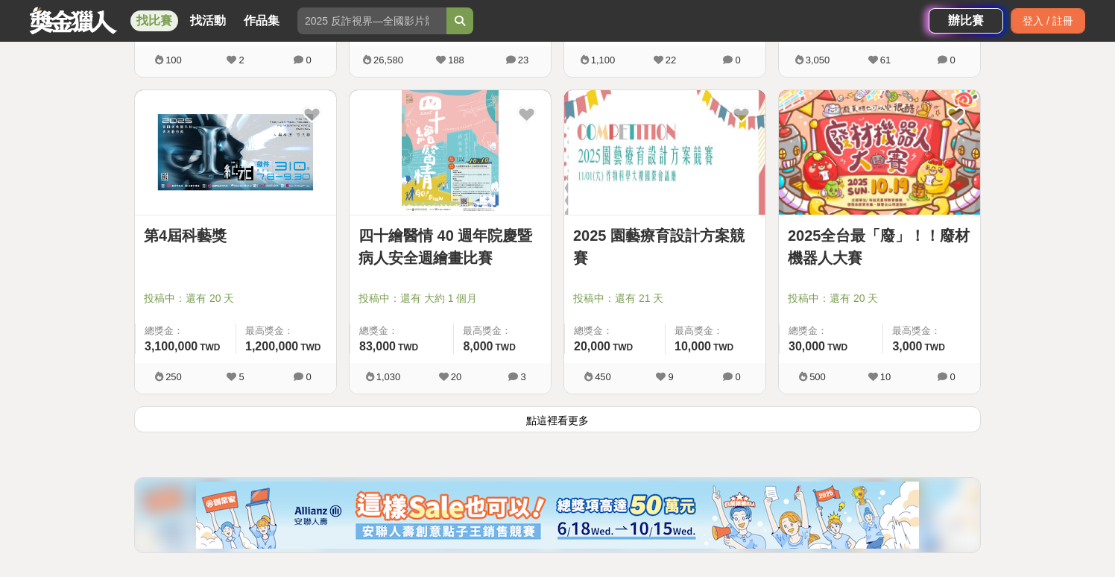
click at [522, 421] on button "點這裡看更多" at bounding box center [557, 419] width 847 height 26
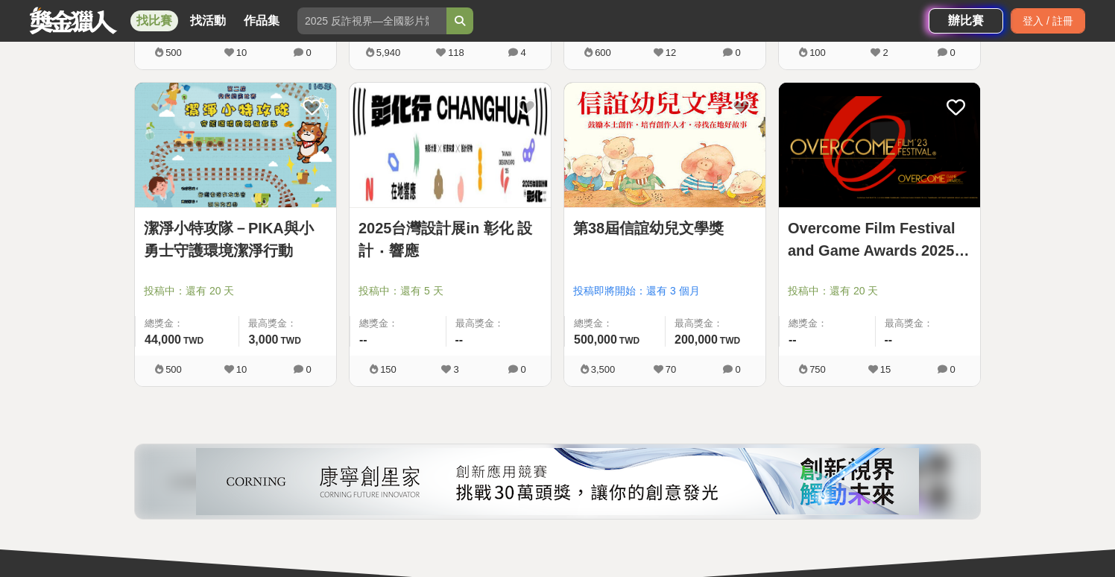
scroll to position [15720, 0]
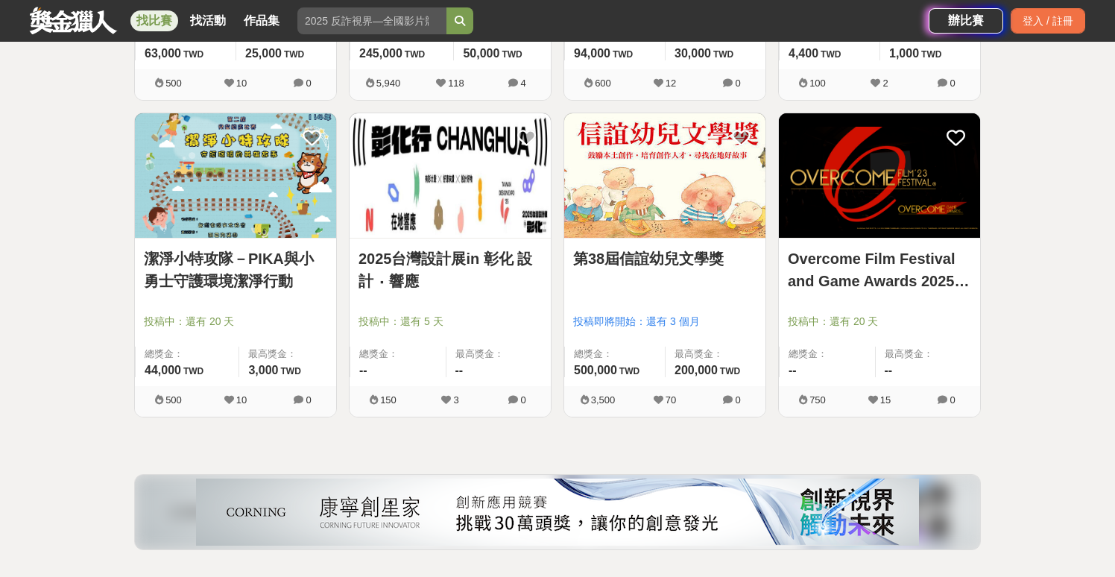
click at [398, 266] on link "2025台灣設計展in 彰化 設計 ‧ 響應" at bounding box center [449, 269] width 183 height 45
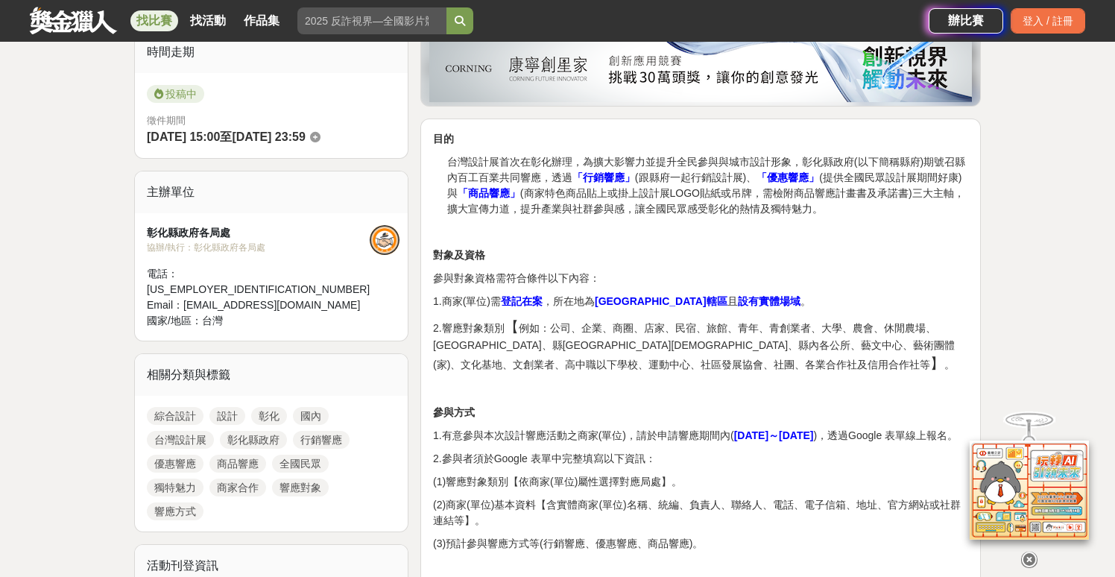
scroll to position [493, 0]
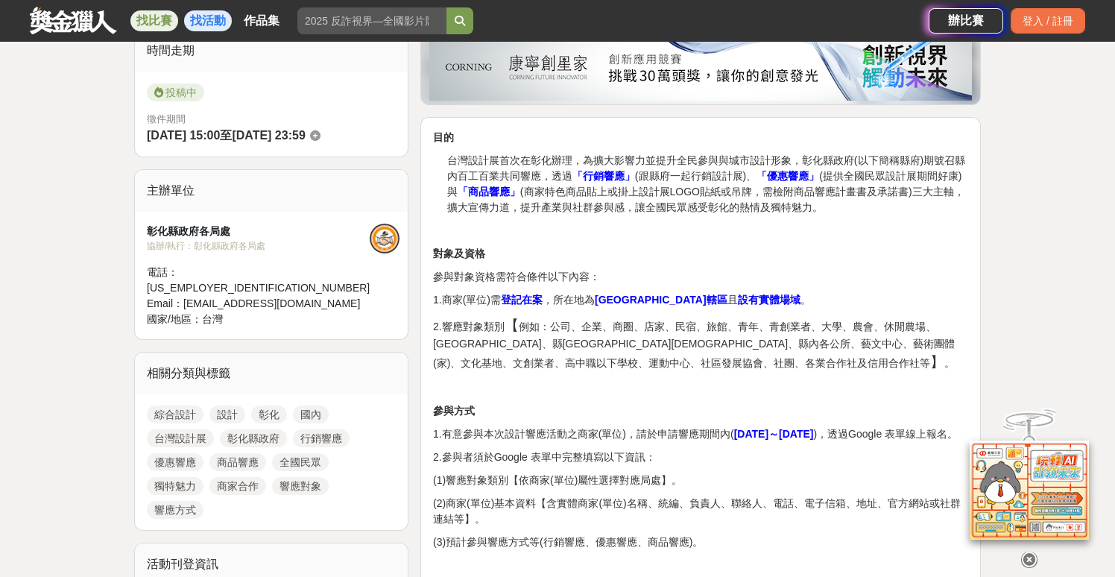
click at [199, 22] on link "找活動" at bounding box center [208, 20] width 48 height 21
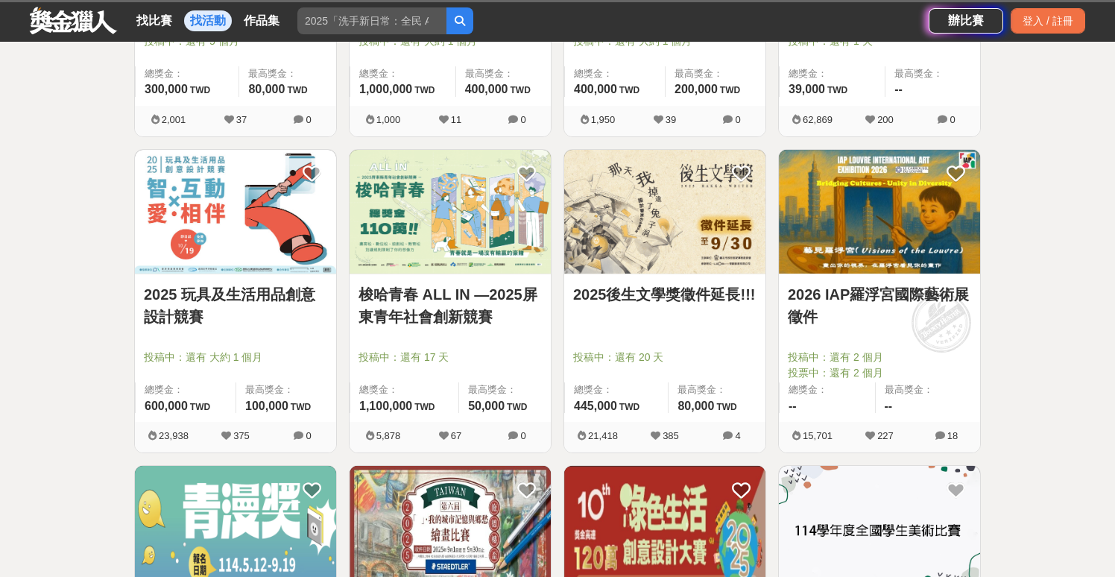
scroll to position [200, 0]
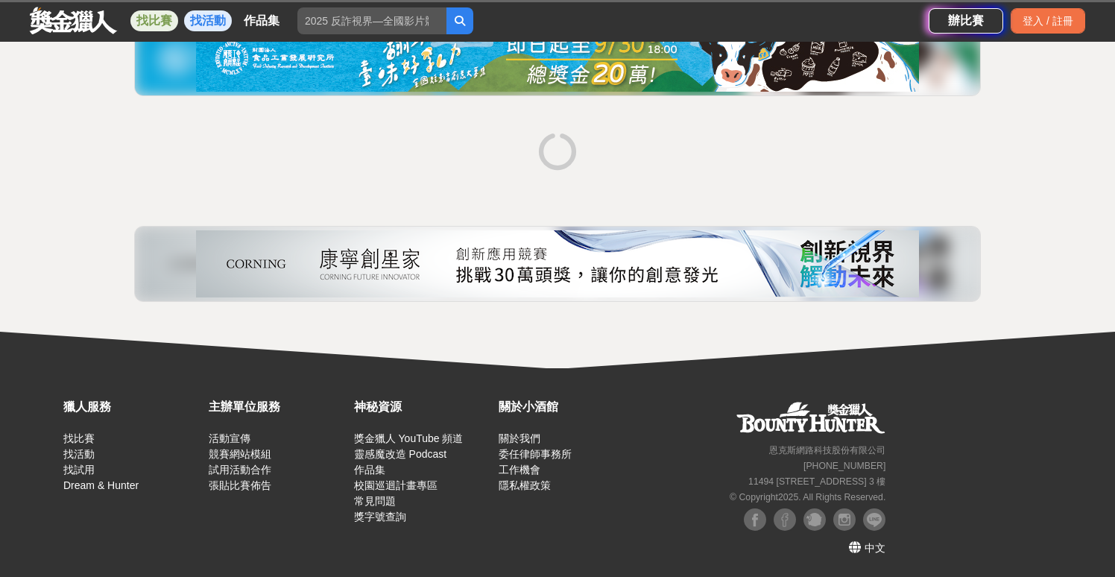
click at [159, 22] on link "找比賽" at bounding box center [154, 20] width 48 height 21
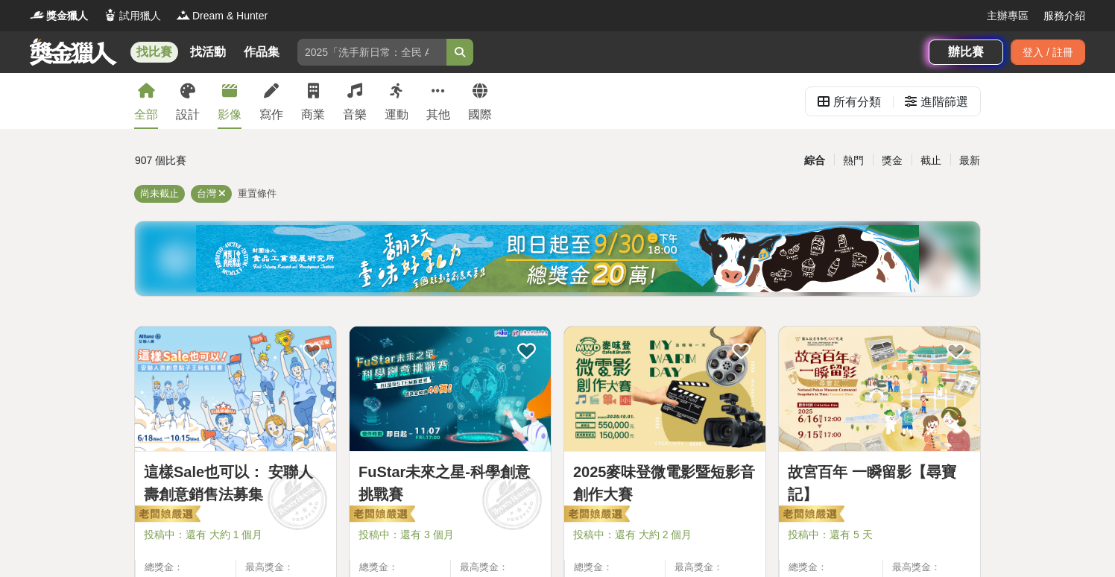
click at [232, 94] on icon at bounding box center [229, 90] width 15 height 15
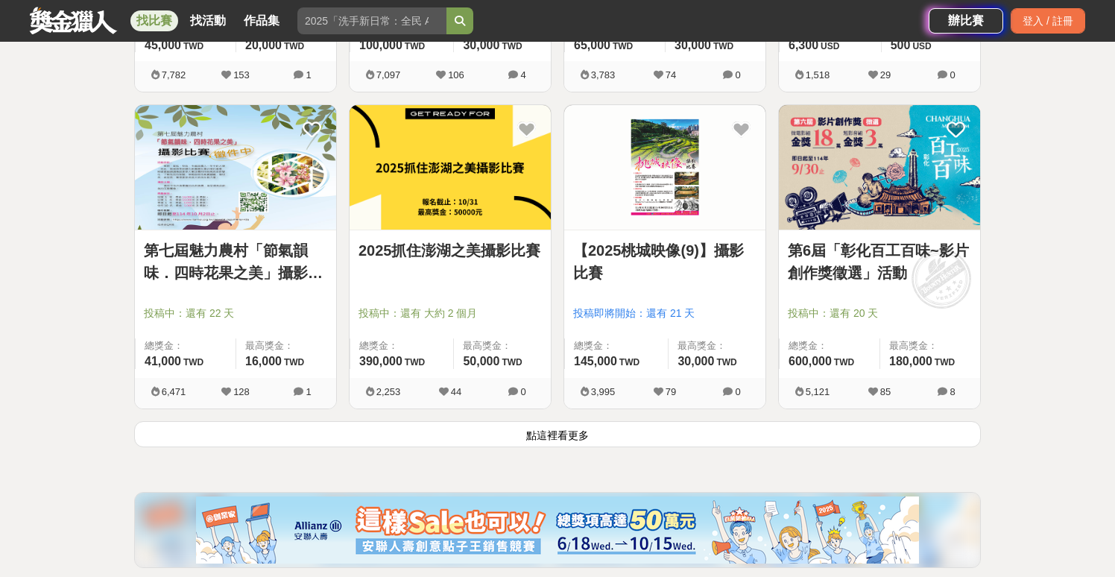
scroll to position [1807, 0]
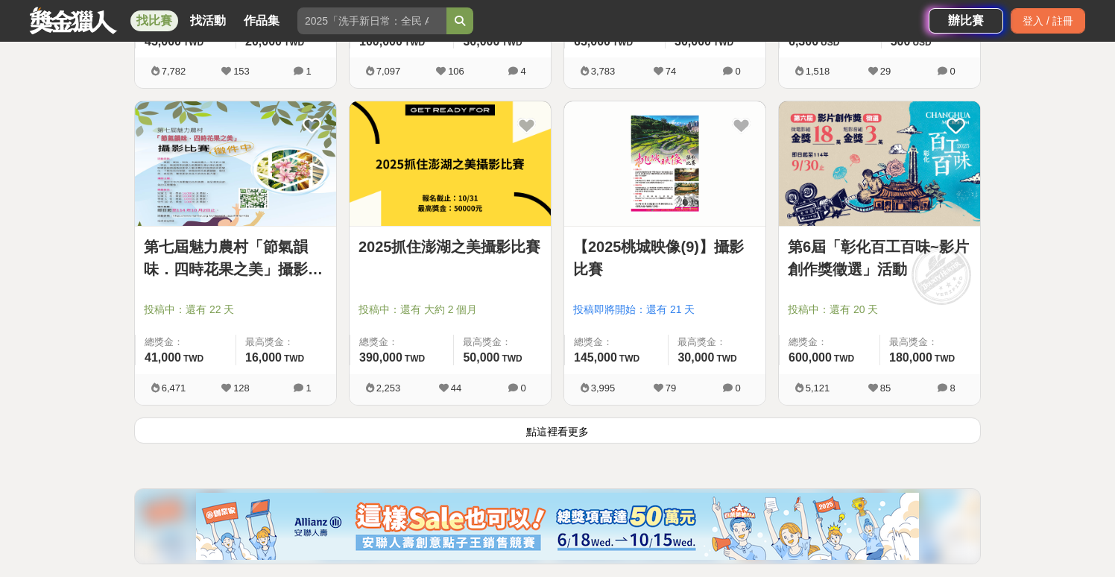
click at [502, 430] on button "點這裡看更多" at bounding box center [557, 430] width 847 height 26
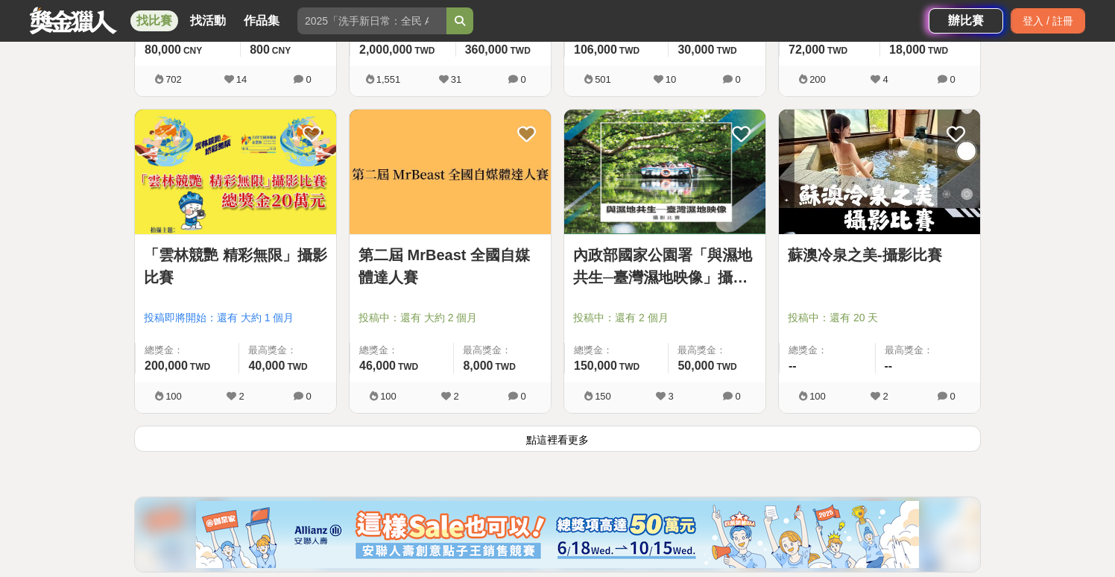
scroll to position [3676, 0]
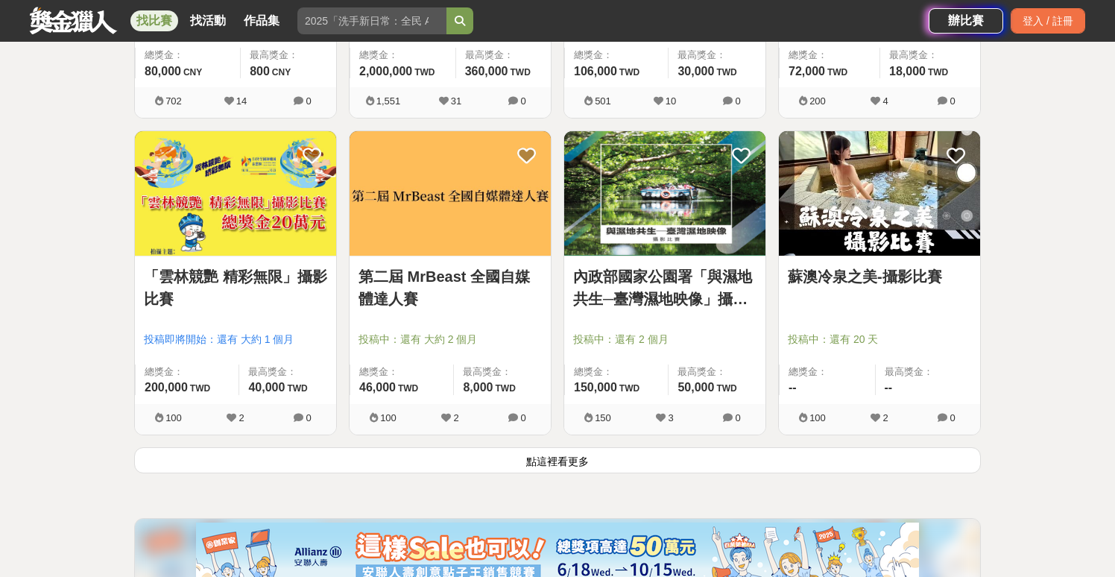
click at [568, 457] on button "點這裡看更多" at bounding box center [557, 460] width 847 height 26
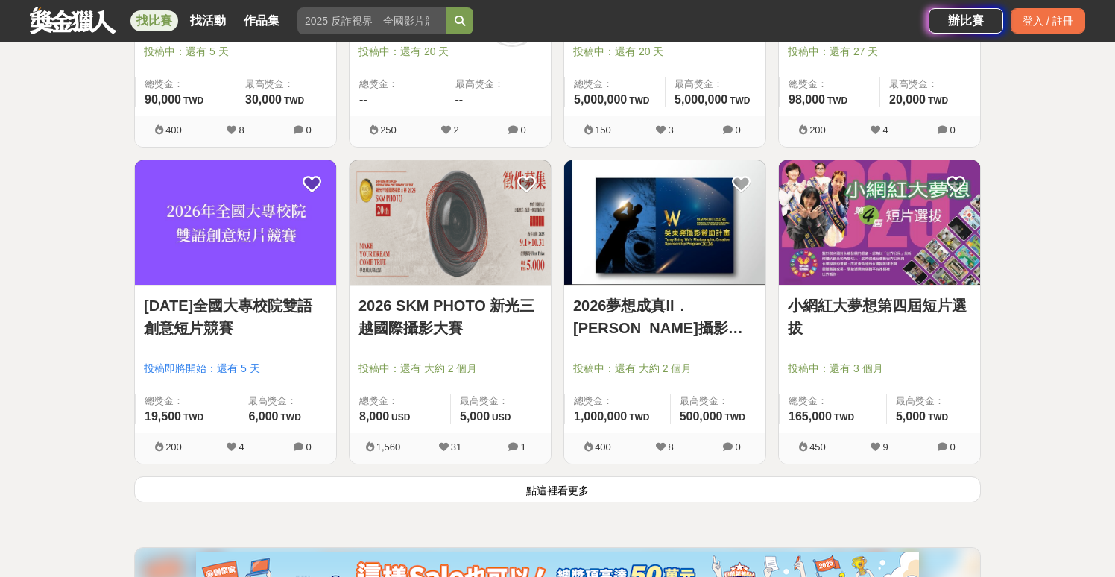
scroll to position [5680, 0]
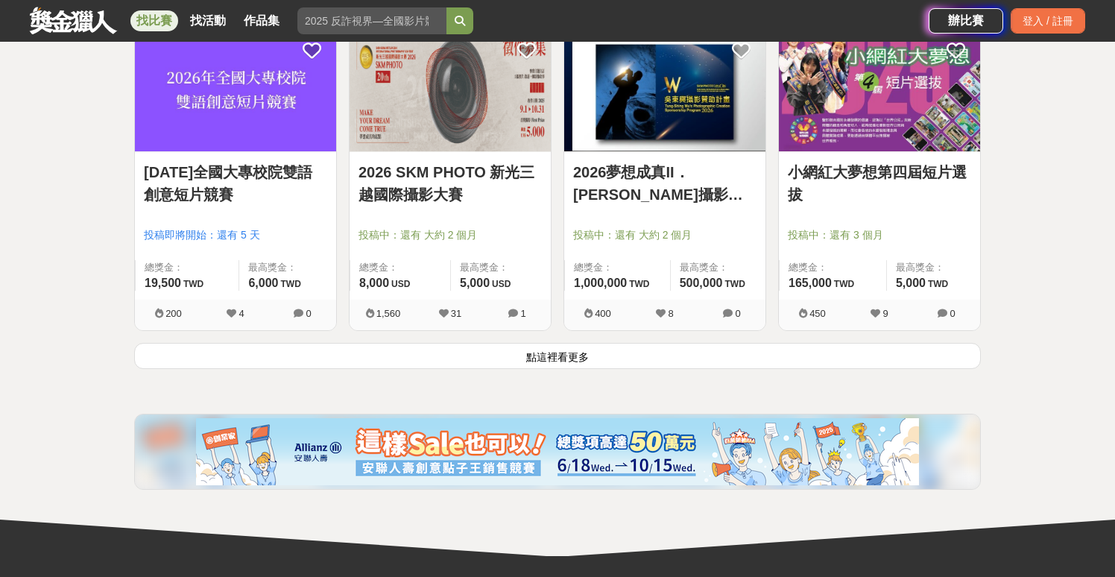
click at [563, 357] on button "點這裡看更多" at bounding box center [557, 356] width 847 height 26
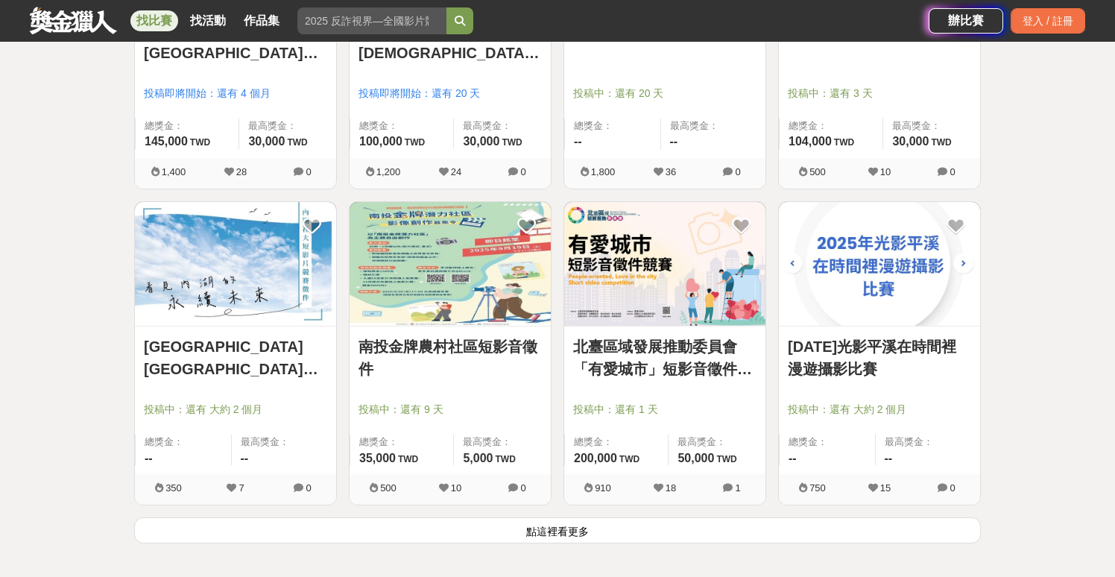
scroll to position [7416, 0]
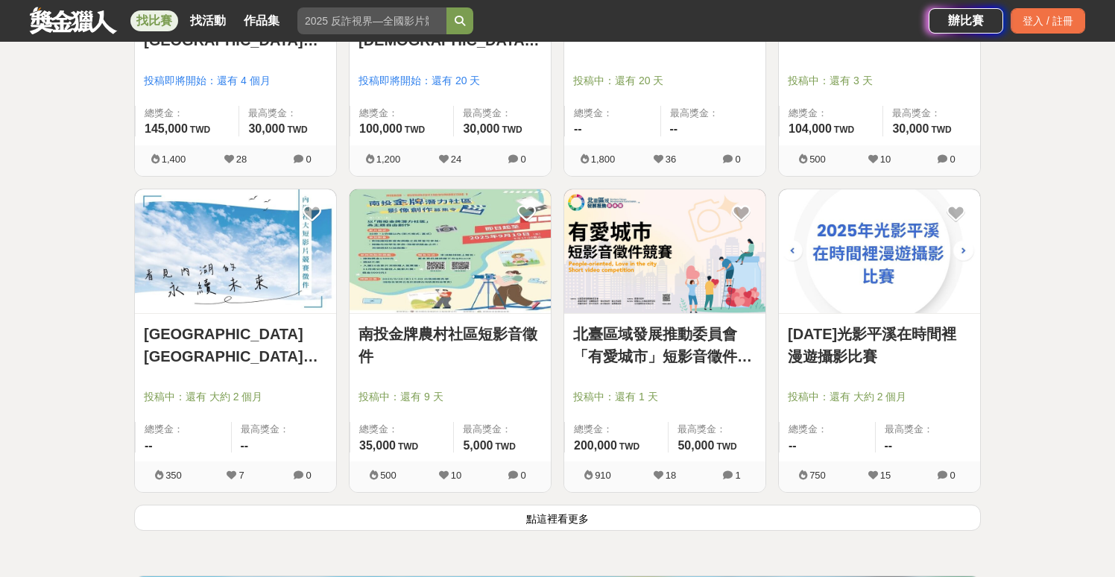
click at [556, 514] on button "點這裡看更多" at bounding box center [557, 518] width 847 height 26
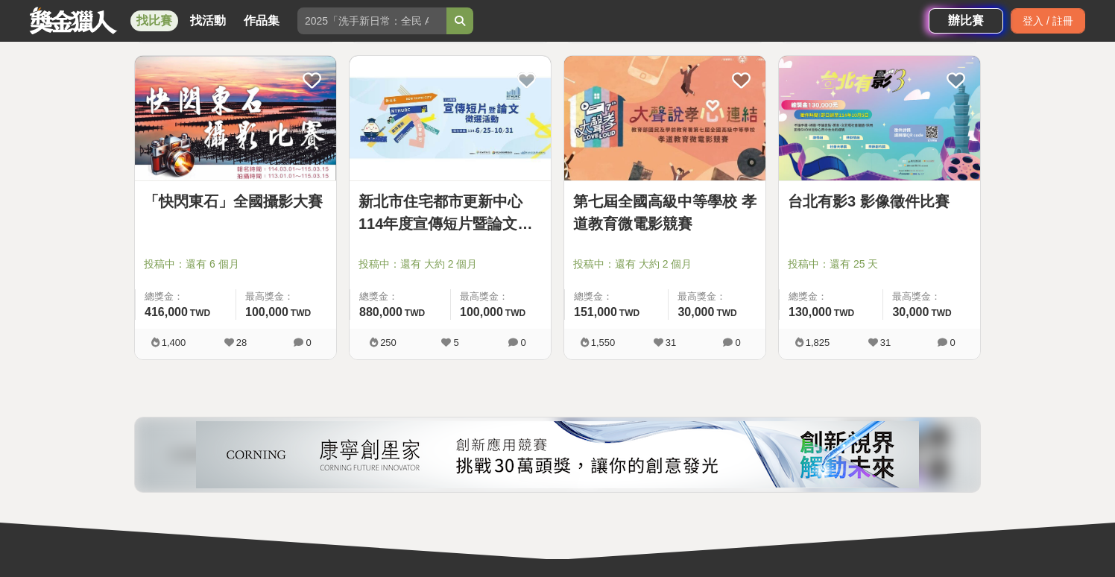
scroll to position [8192, 0]
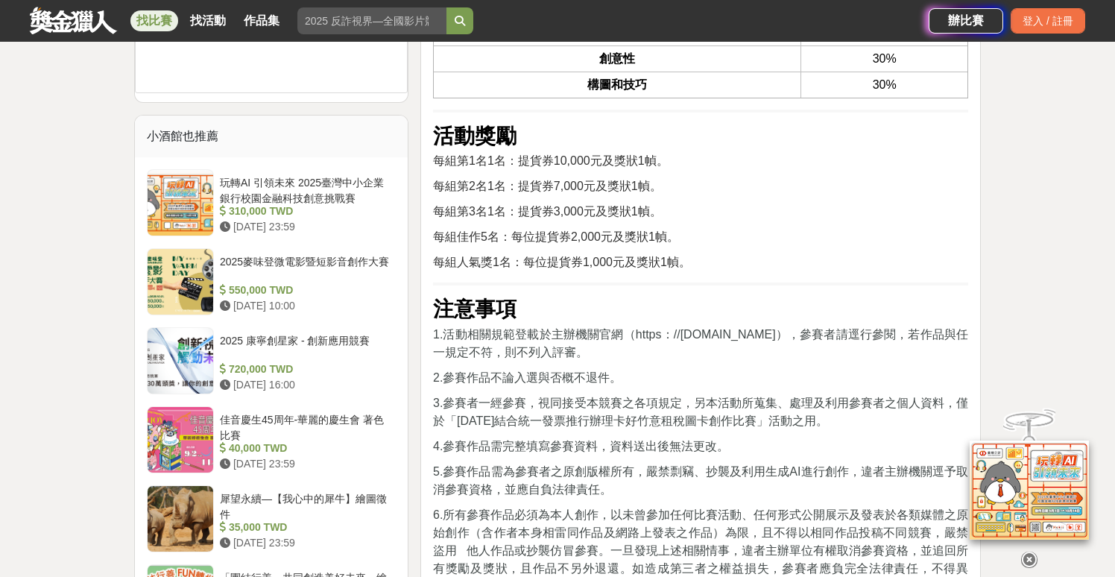
scroll to position [1901, 0]
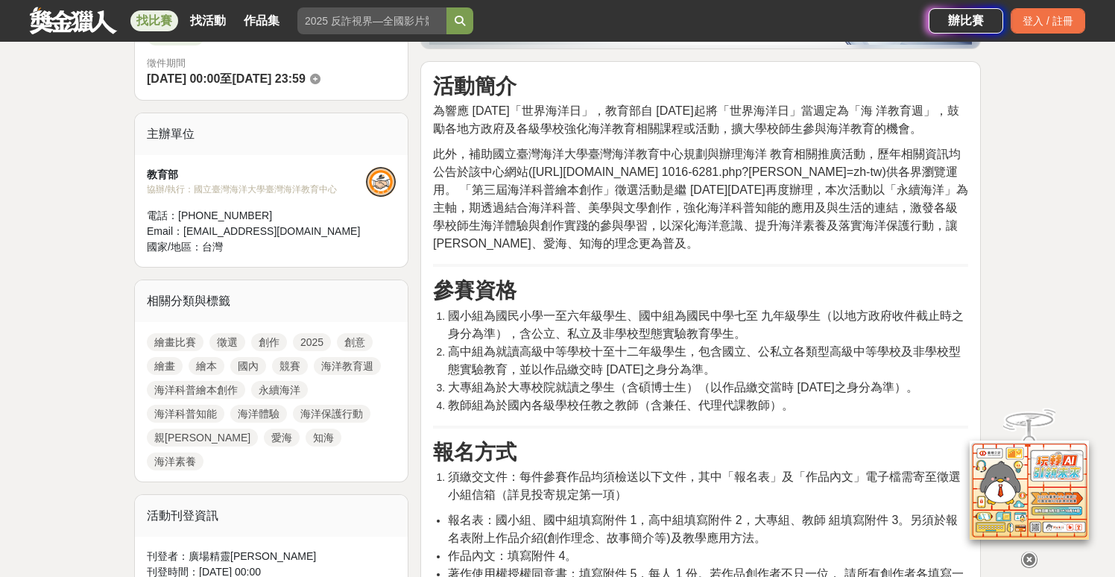
scroll to position [446, 0]
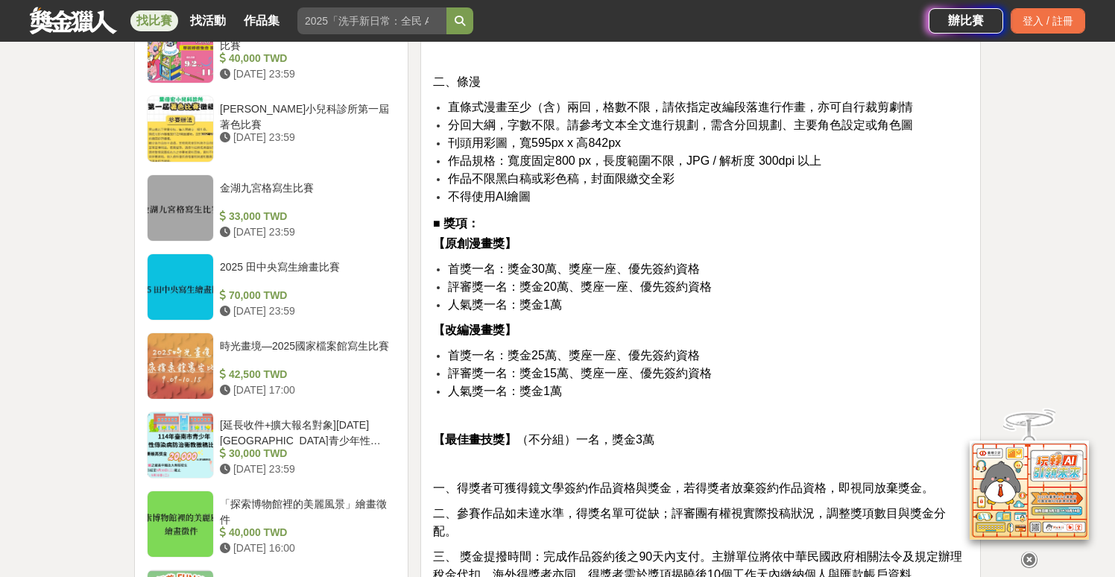
scroll to position [1520, 0]
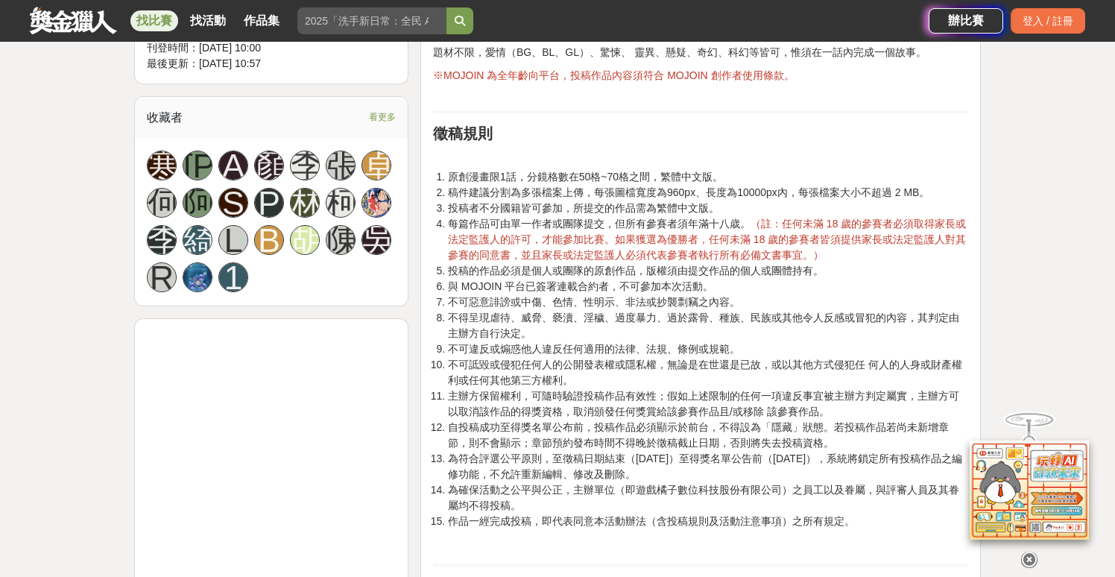
scroll to position [1015, 0]
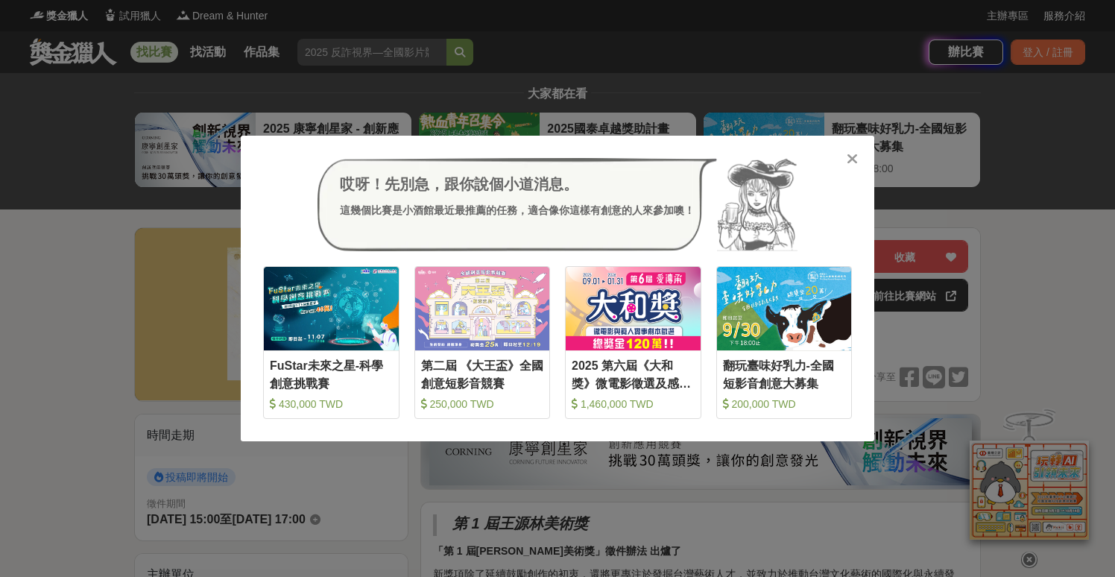
click at [847, 159] on icon at bounding box center [852, 158] width 11 height 15
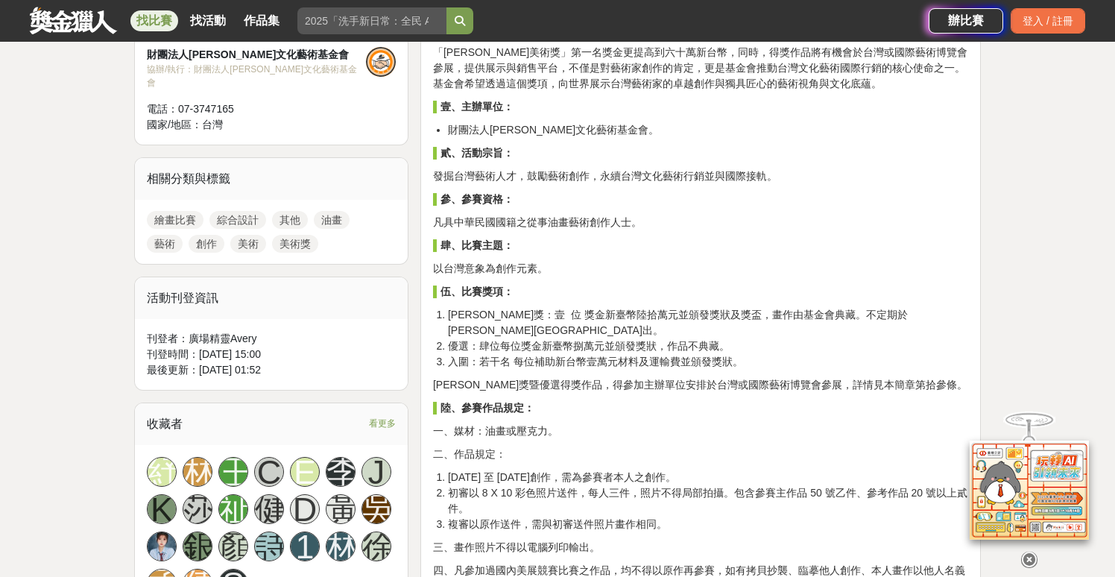
scroll to position [561, 0]
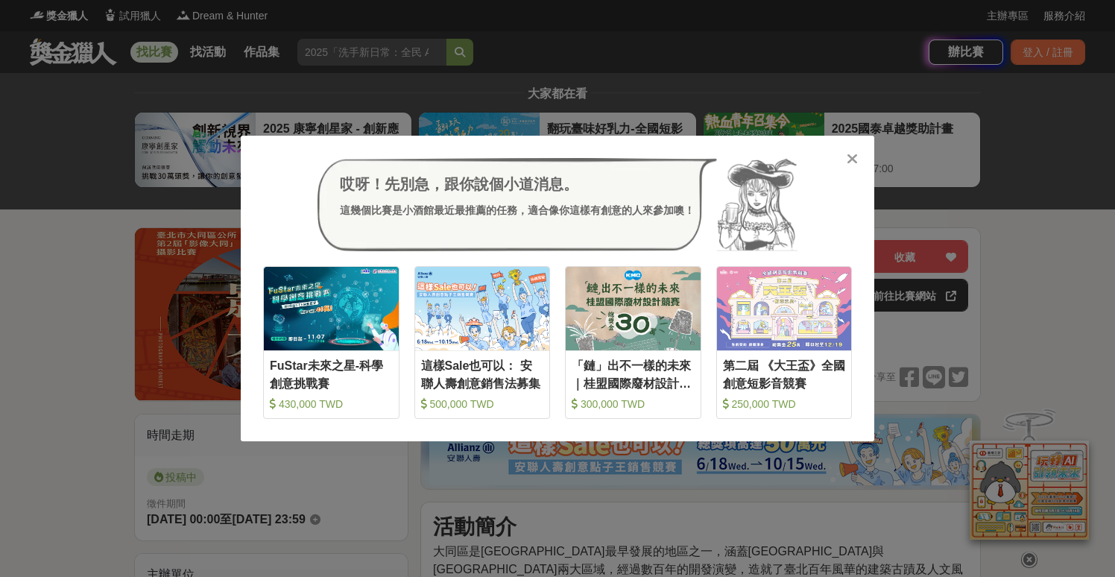
click at [844, 161] on div at bounding box center [851, 158] width 15 height 15
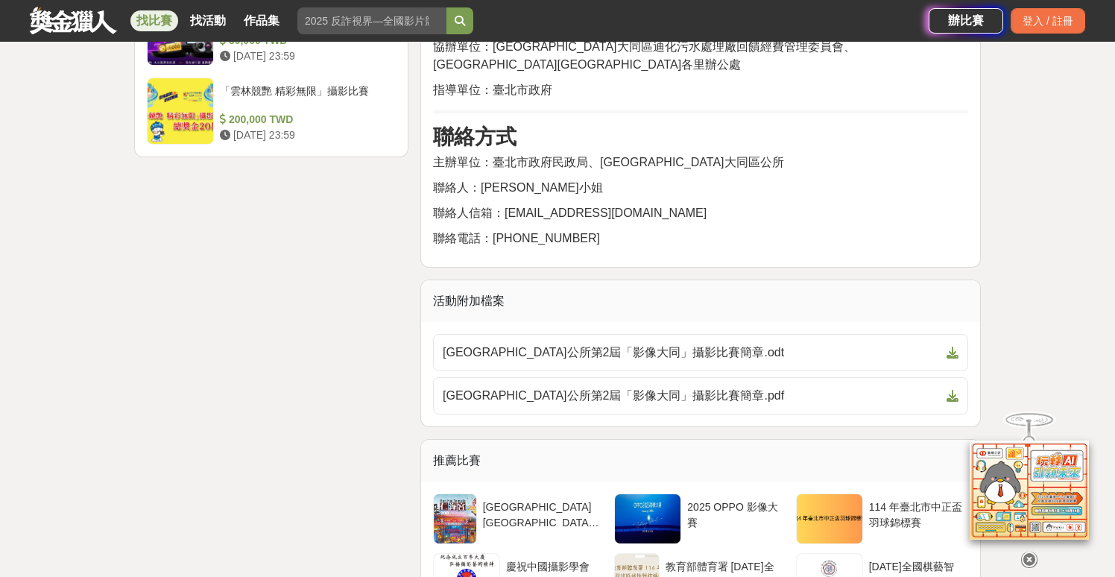
scroll to position [2060, 0]
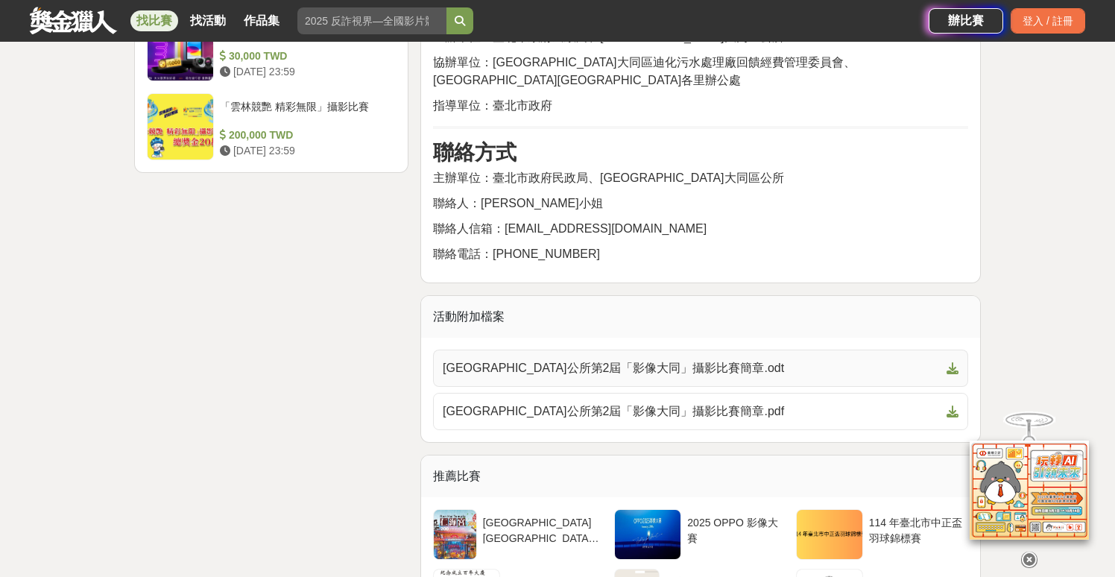
click at [736, 350] on link "[GEOGRAPHIC_DATA]公所第2屆「影像大同」攝影比賽簡章.odt" at bounding box center [700, 368] width 535 height 37
click at [952, 402] on span at bounding box center [950, 411] width 18 height 18
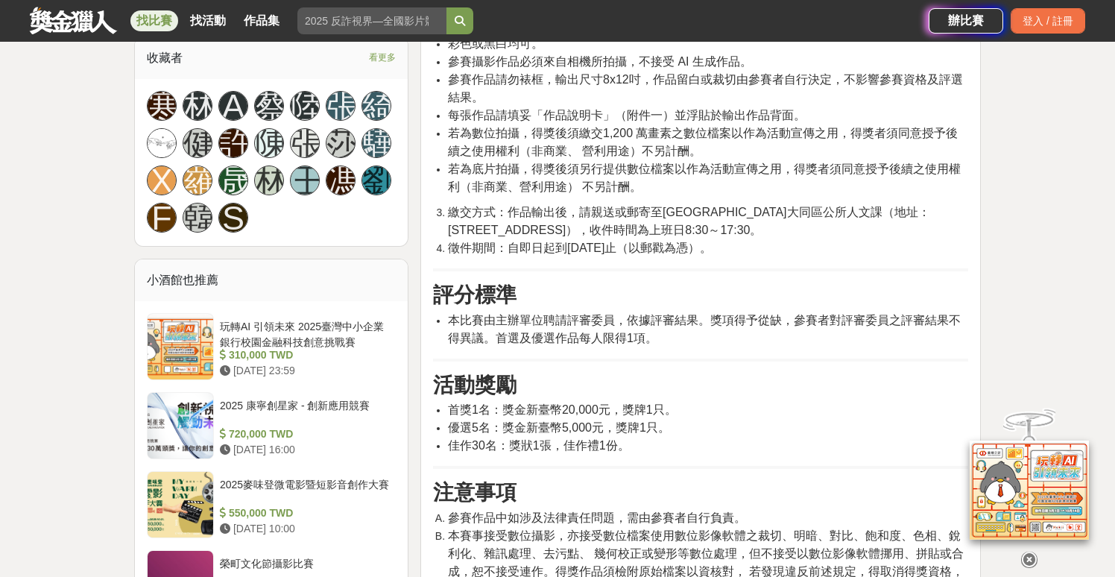
scroll to position [974, 0]
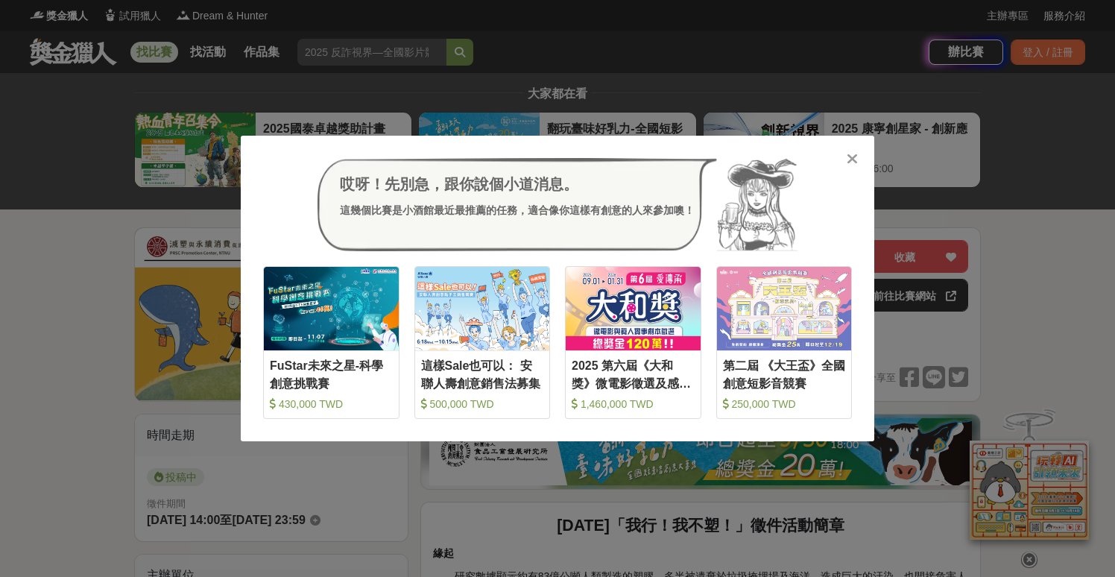
click at [847, 159] on icon at bounding box center [852, 158] width 11 height 15
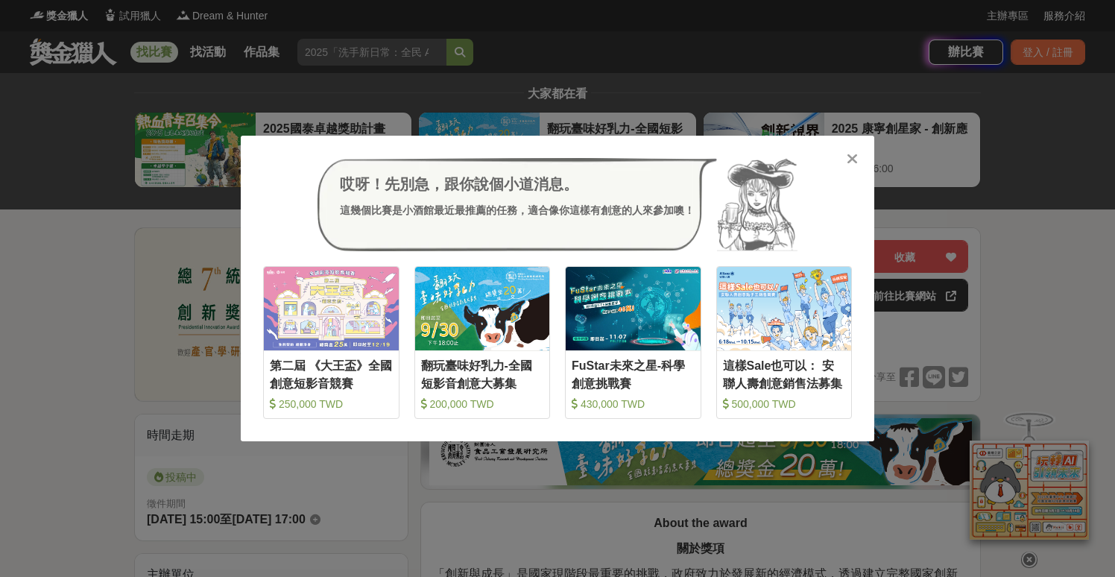
click at [844, 157] on div at bounding box center [851, 158] width 15 height 15
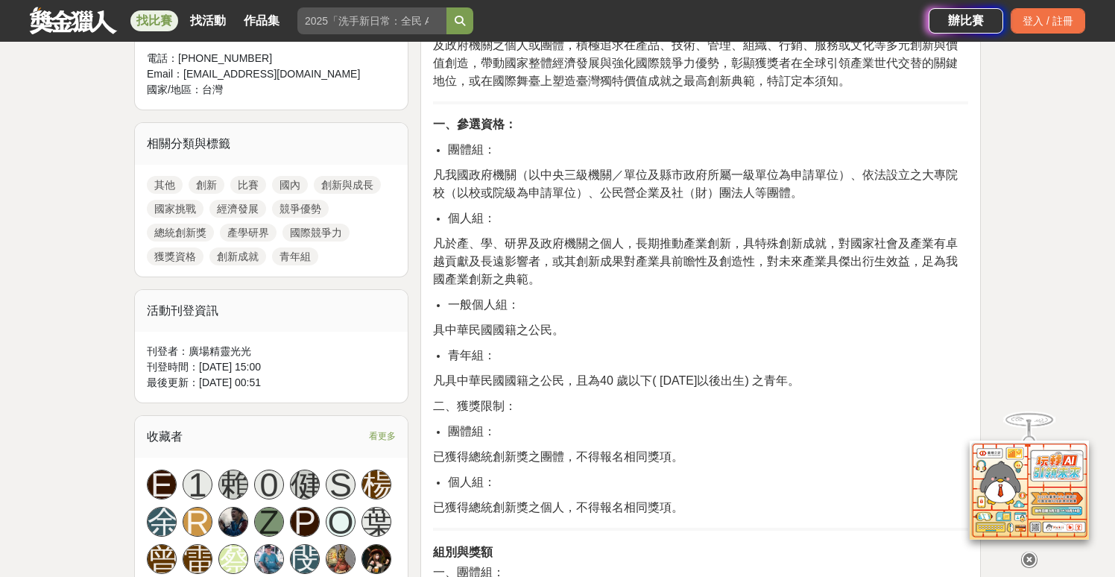
scroll to position [600, 0]
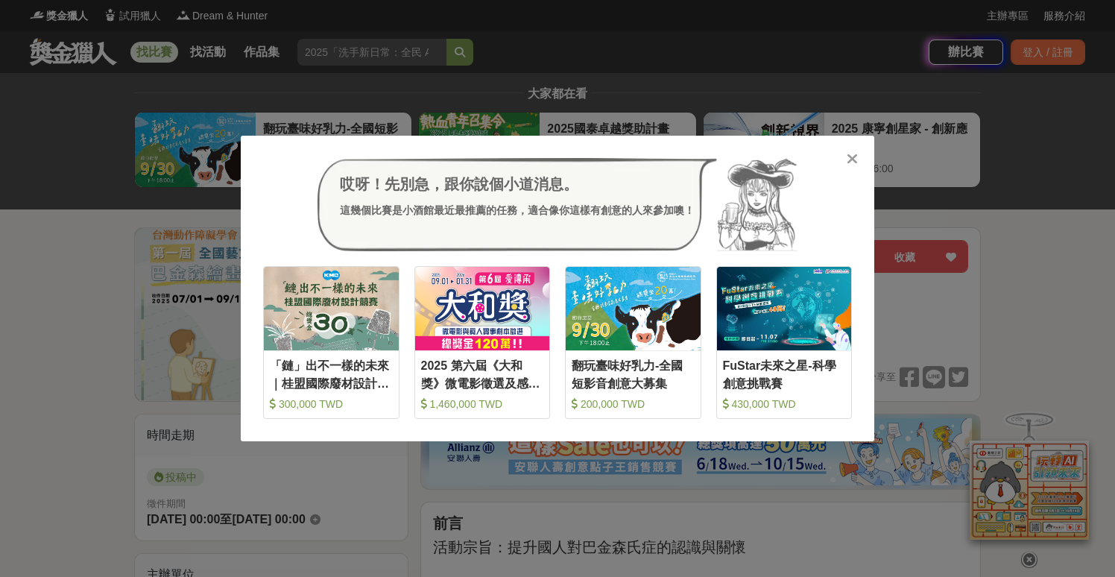
click at [848, 164] on icon at bounding box center [852, 158] width 11 height 15
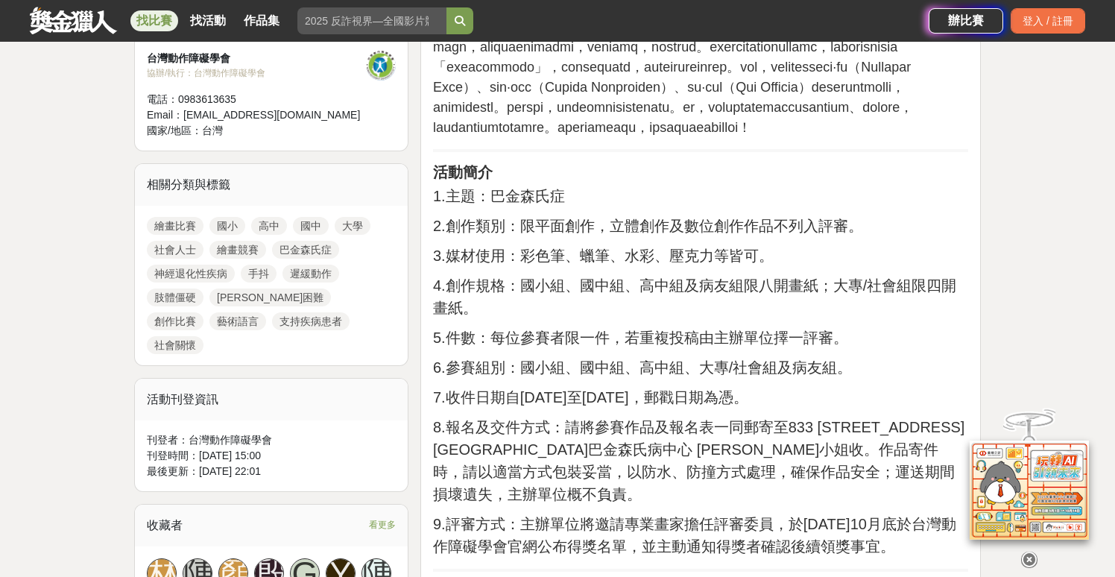
scroll to position [562, 0]
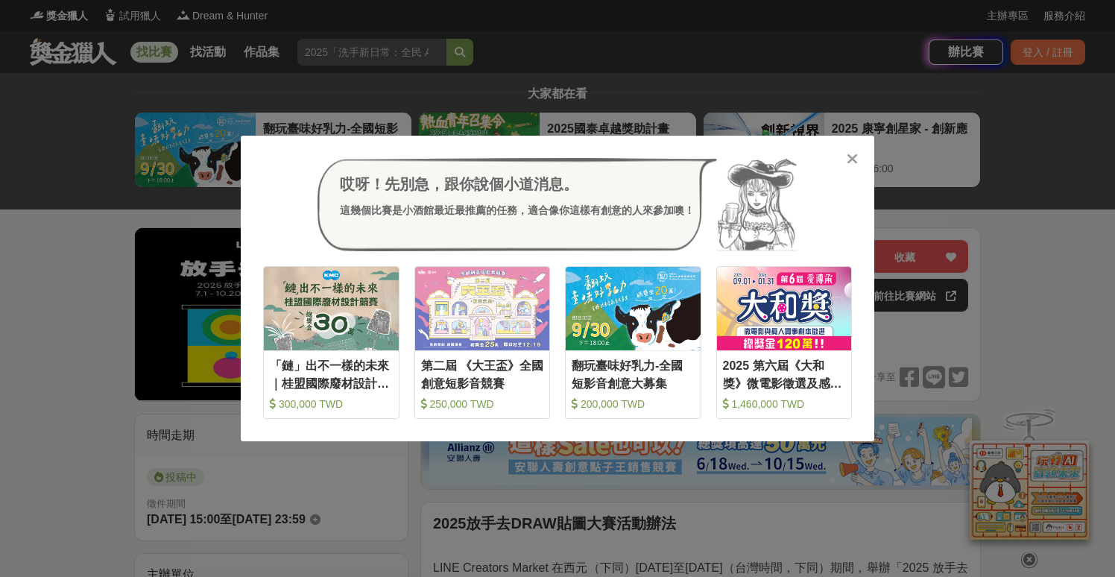
click at [853, 157] on icon at bounding box center [852, 158] width 11 height 15
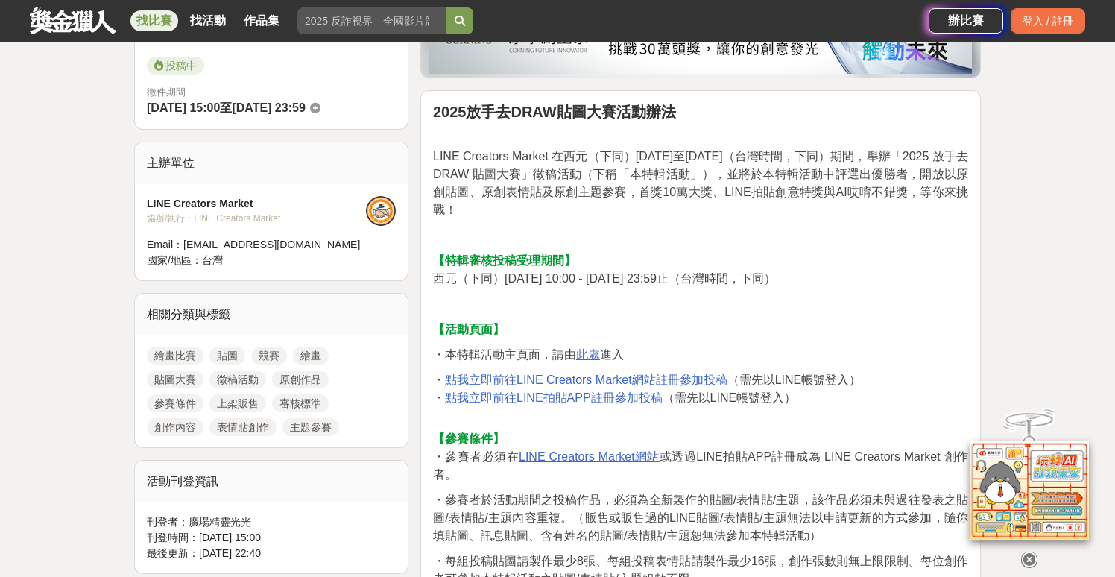
scroll to position [421, 0]
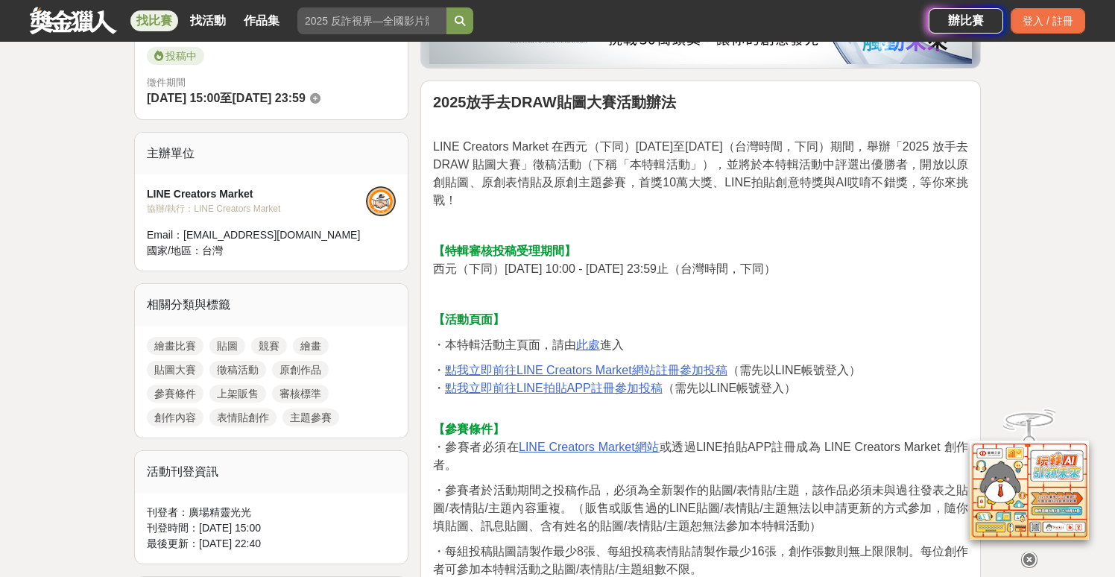
click at [594, 343] on u "此處" at bounding box center [588, 344] width 24 height 13
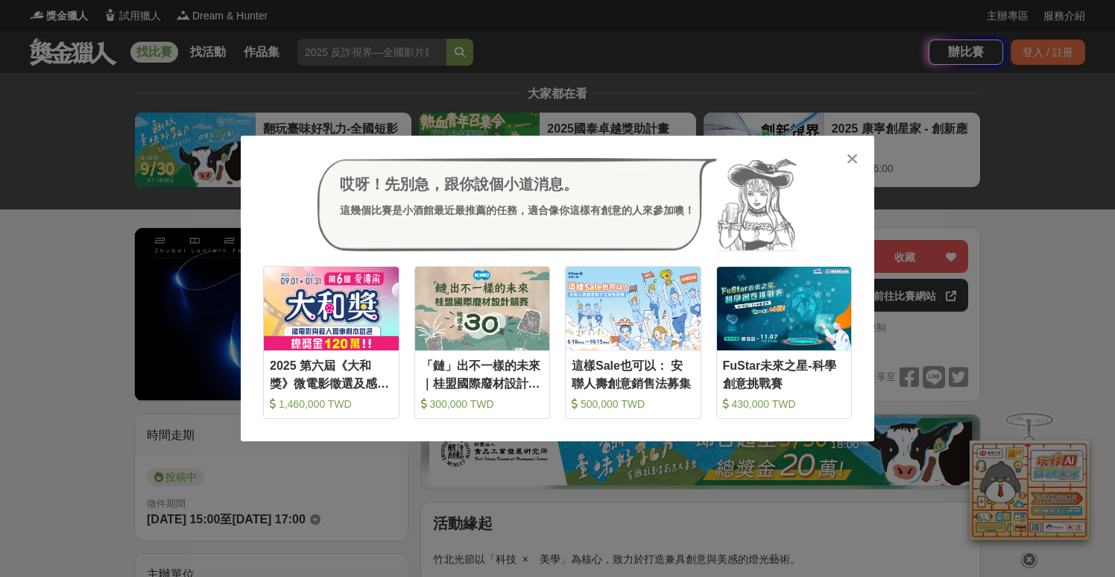
click at [855, 158] on icon at bounding box center [852, 158] width 11 height 15
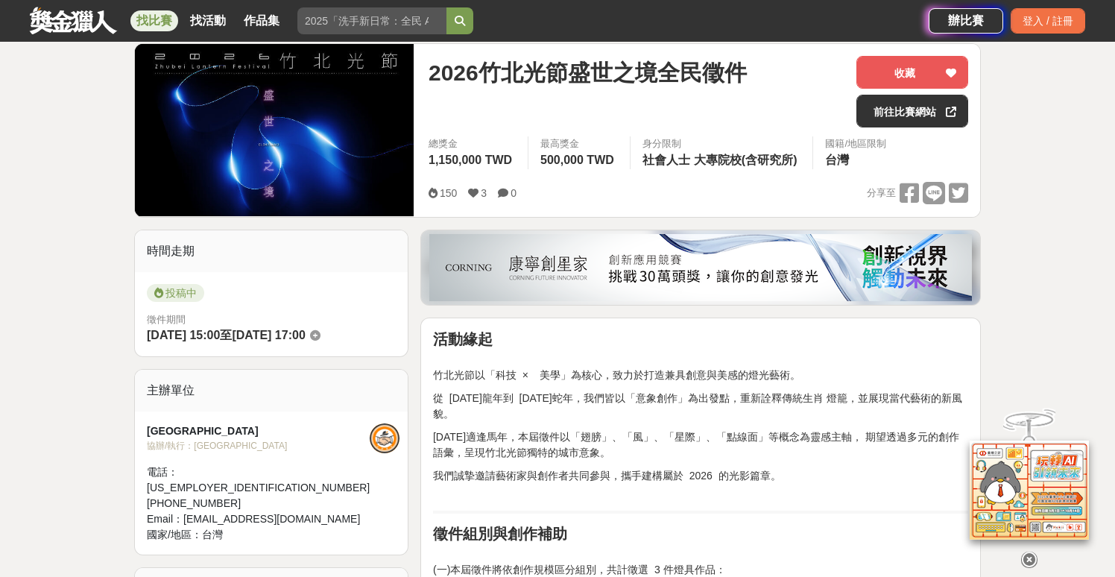
scroll to position [192, 0]
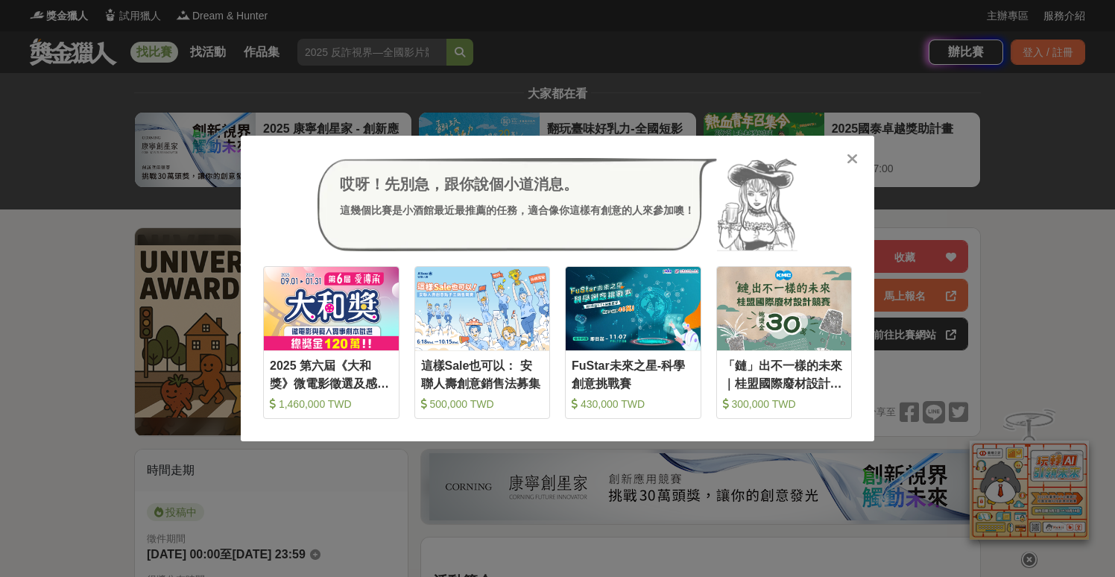
click at [848, 163] on icon at bounding box center [852, 158] width 11 height 15
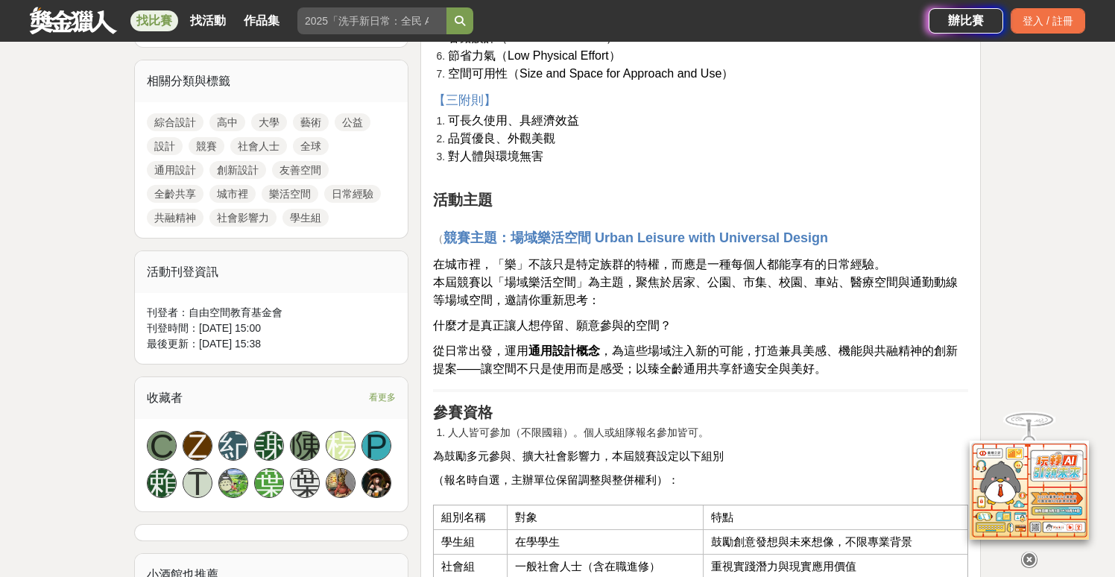
scroll to position [488, 0]
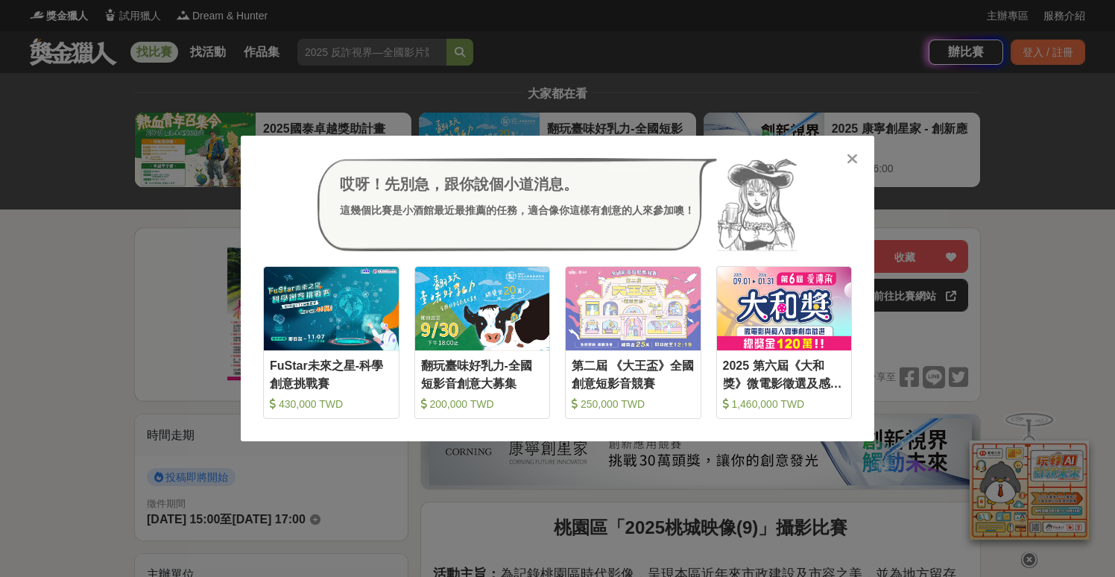
click at [850, 159] on icon at bounding box center [852, 158] width 11 height 15
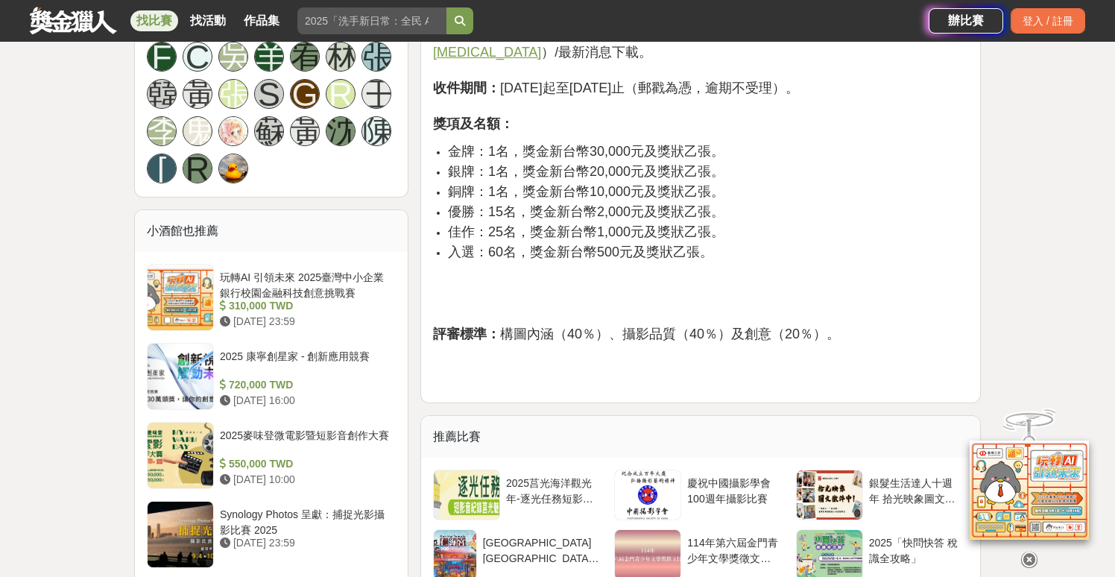
scroll to position [1020, 0]
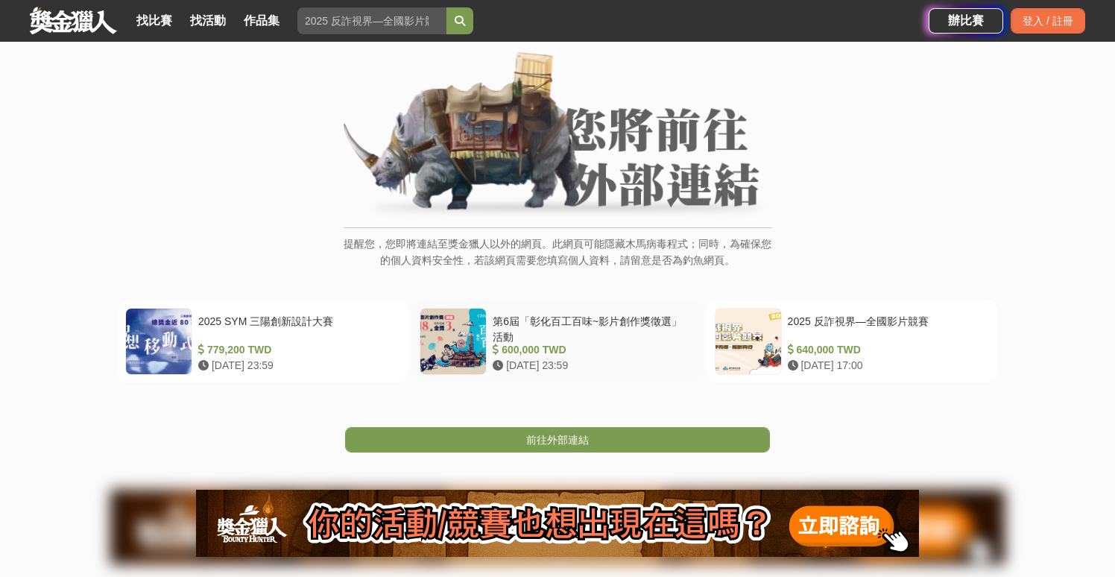
scroll to position [89, 0]
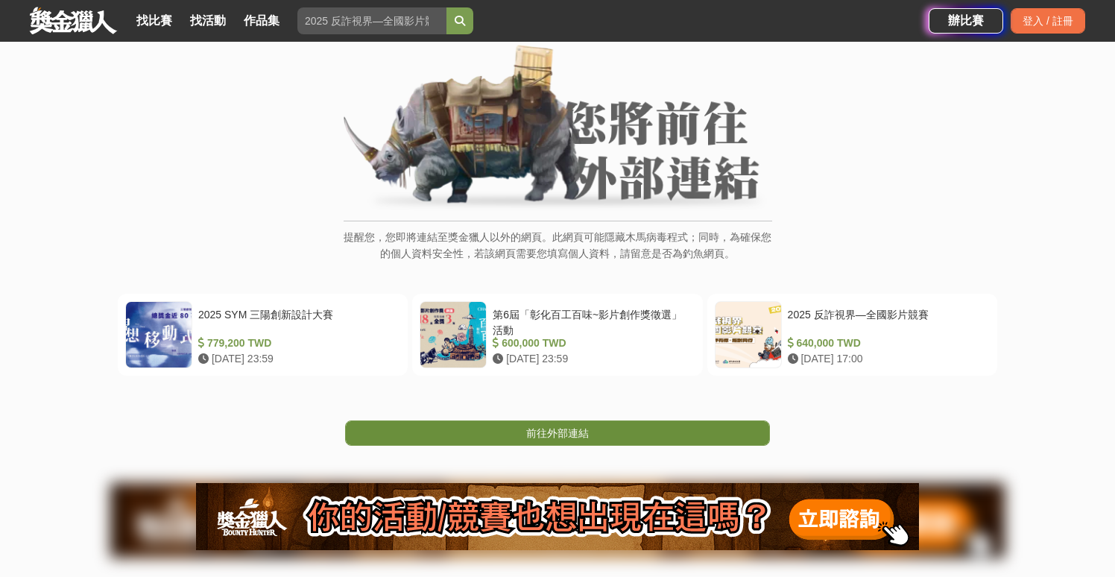
click at [568, 435] on span "前往外部連結" at bounding box center [557, 433] width 63 height 12
